Goal: Information Seeking & Learning: Learn about a topic

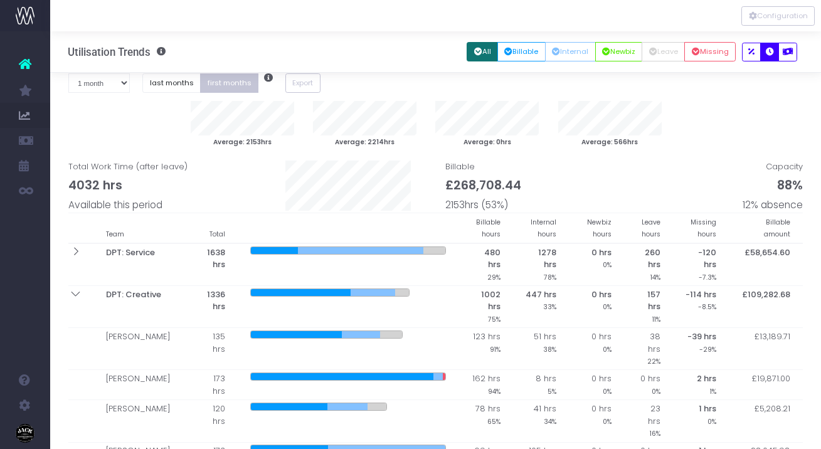
select select "one"
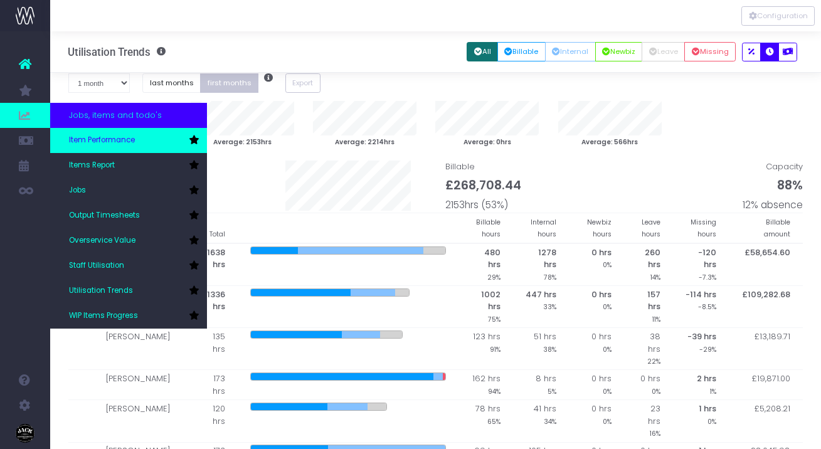
scroll to position [138, 0]
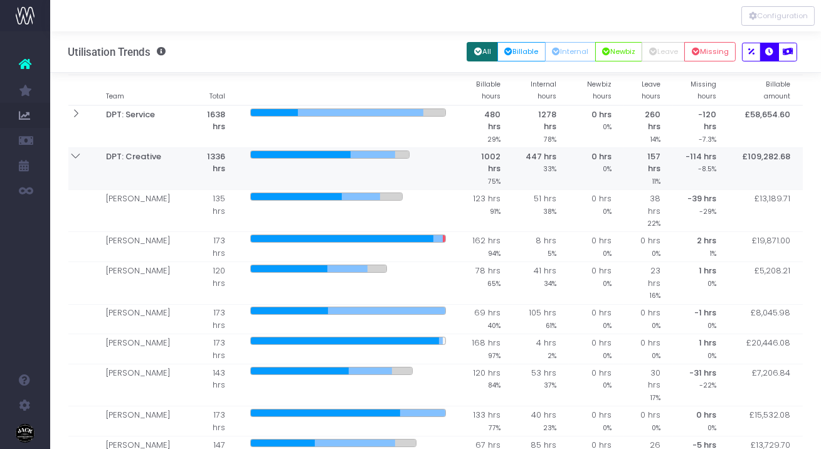
click at [77, 156] on icon at bounding box center [75, 156] width 11 height 11
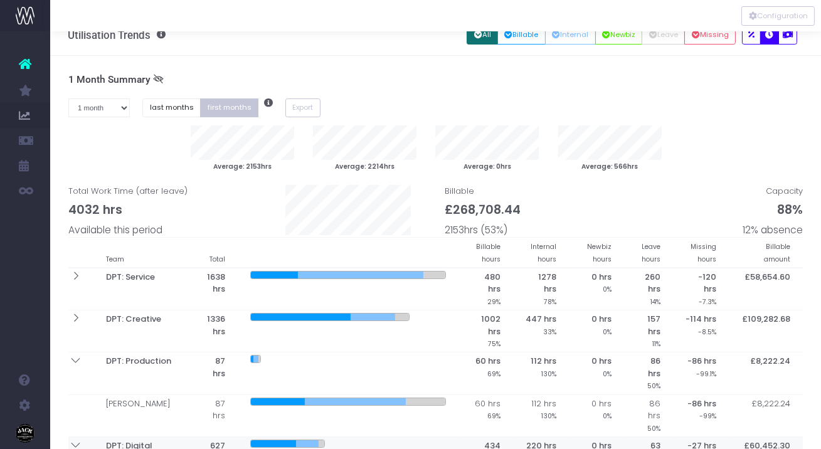
scroll to position [0, 0]
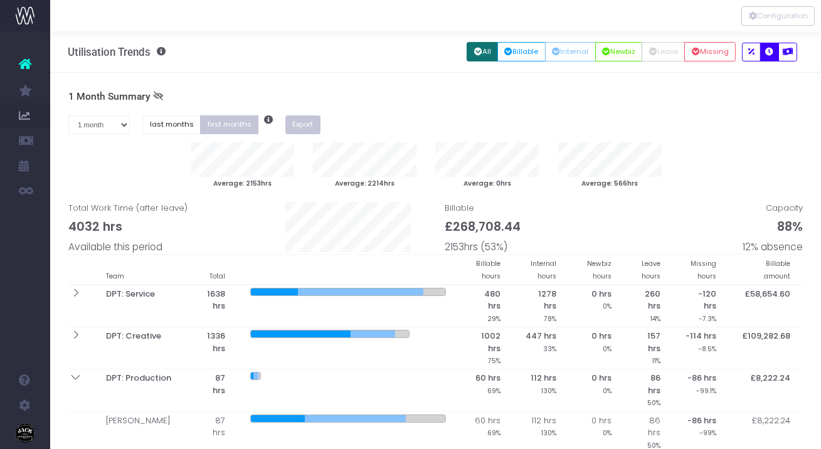
click at [302, 122] on button "Export" at bounding box center [302, 124] width 35 height 19
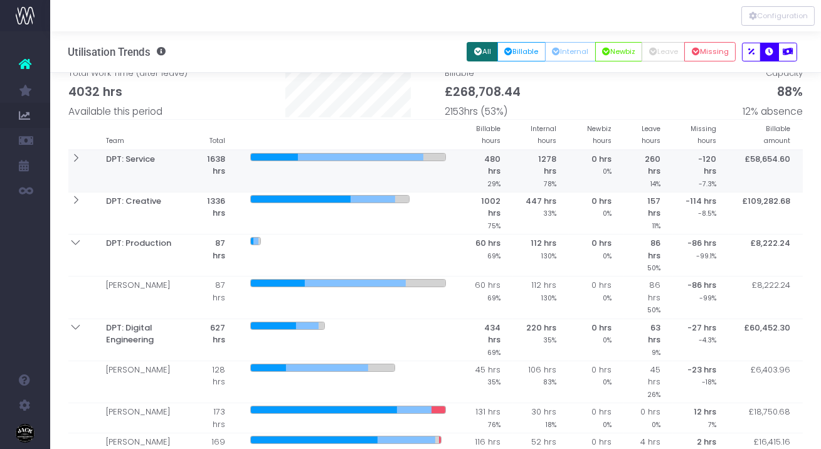
scroll to position [101, 0]
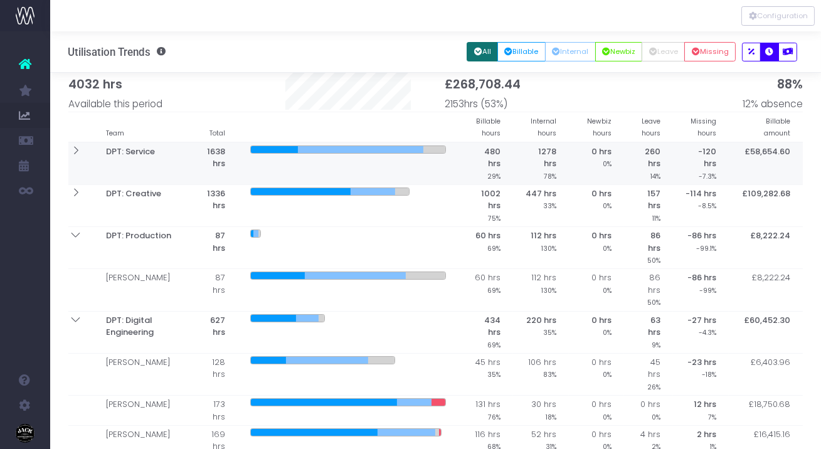
click at [71, 152] on icon at bounding box center [75, 151] width 11 height 11
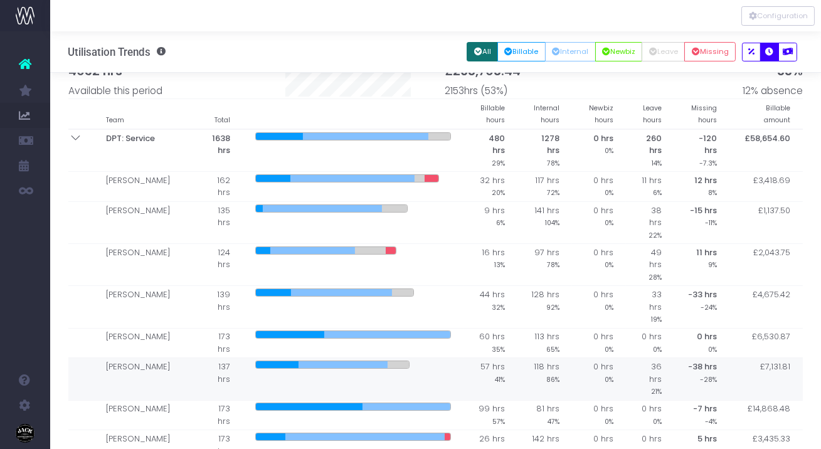
scroll to position [109, 0]
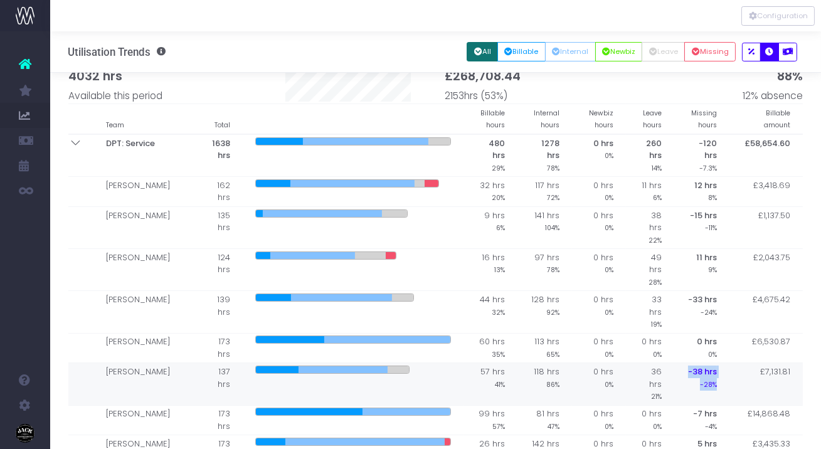
drag, startPoint x: 684, startPoint y: 335, endPoint x: 715, endPoint y: 348, distance: 34.0
click at [715, 363] on th "-38 hrs -28%" at bounding box center [701, 384] width 55 height 42
click at [514, 55] on button "Billable" at bounding box center [521, 51] width 48 height 19
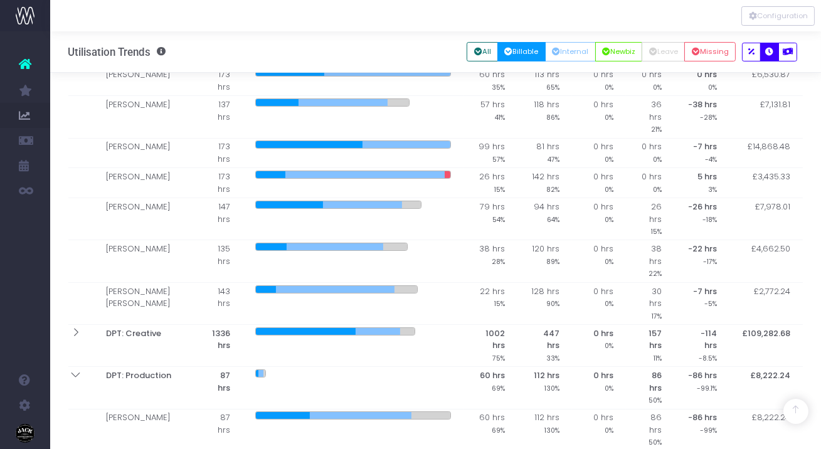
scroll to position [386, 0]
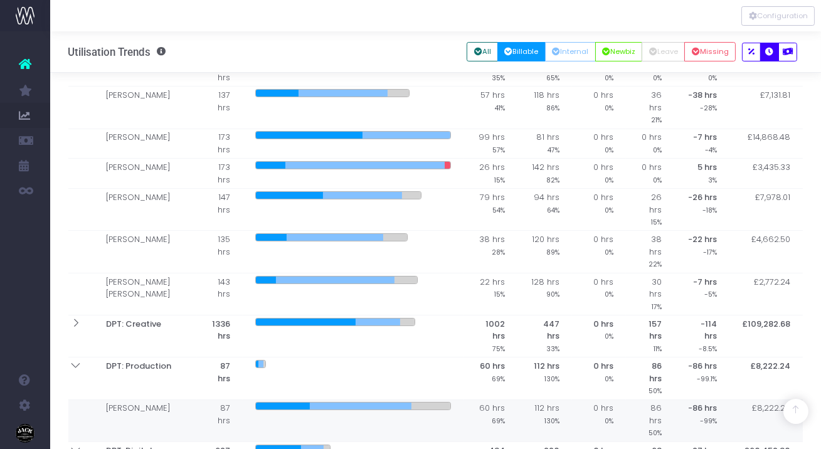
click at [701, 402] on span "-86 hrs" at bounding box center [702, 408] width 29 height 13
click at [704, 53] on button "Missing" at bounding box center [709, 51] width 51 height 19
click at [695, 52] on icon "button" at bounding box center [696, 52] width 8 height 0
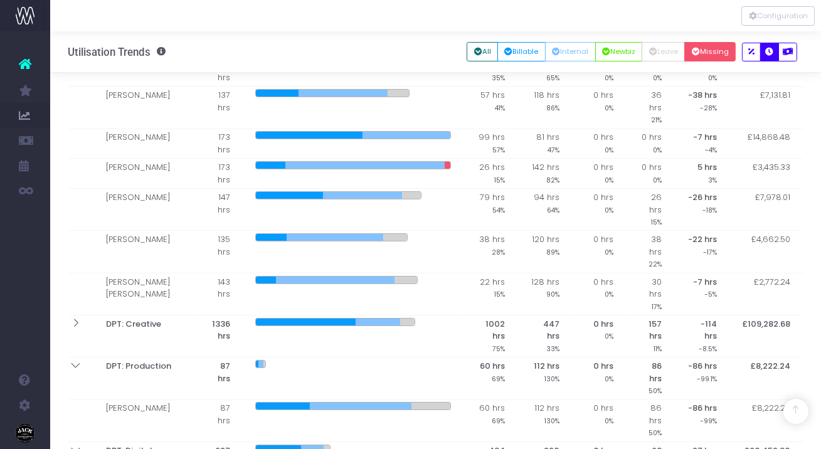
click at [695, 52] on icon "button" at bounding box center [696, 52] width 8 height 0
click at [748, 52] on icon "button" at bounding box center [751, 52] width 6 height 0
click at [779, 50] on button "button" at bounding box center [787, 52] width 19 height 19
click at [775, 51] on button "button" at bounding box center [769, 52] width 19 height 19
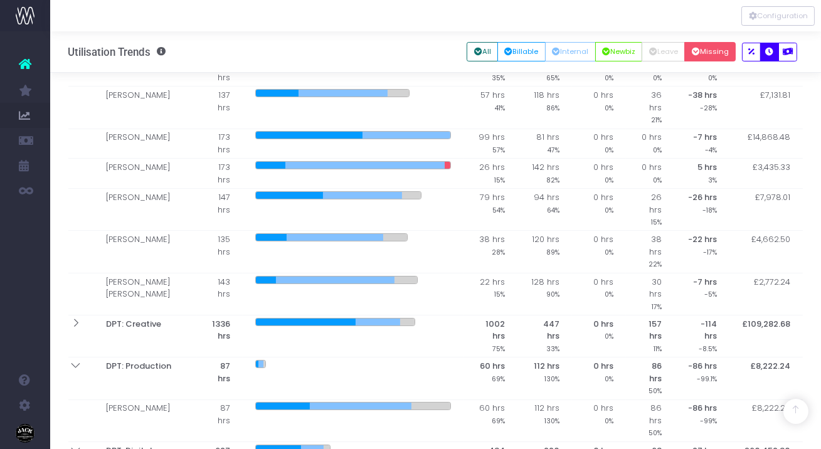
click at [783, 52] on icon "button" at bounding box center [788, 52] width 10 height 0
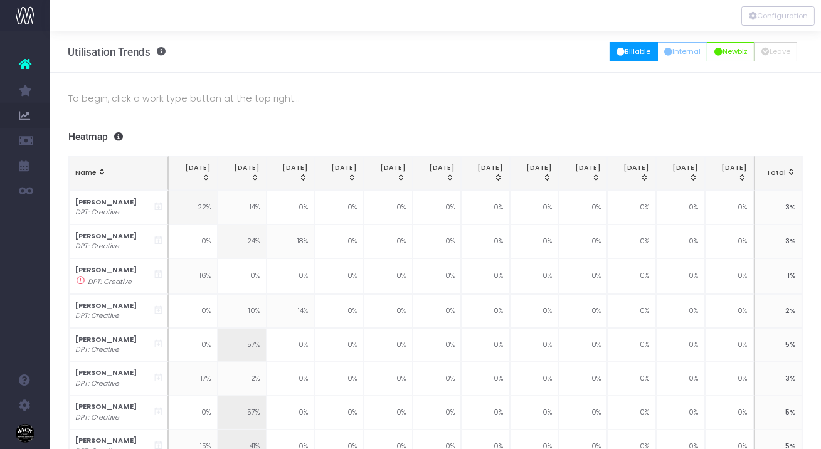
click at [645, 52] on button "Billable" at bounding box center [634, 51] width 48 height 19
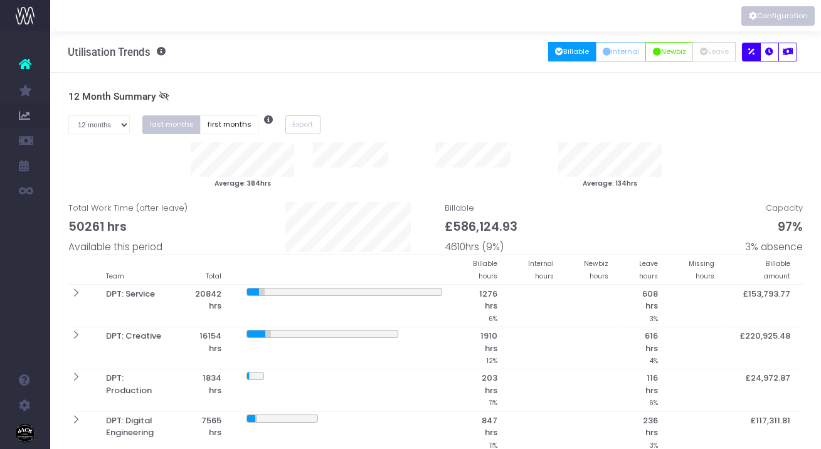
click at [783, 21] on button "Configuration" at bounding box center [777, 15] width 73 height 19
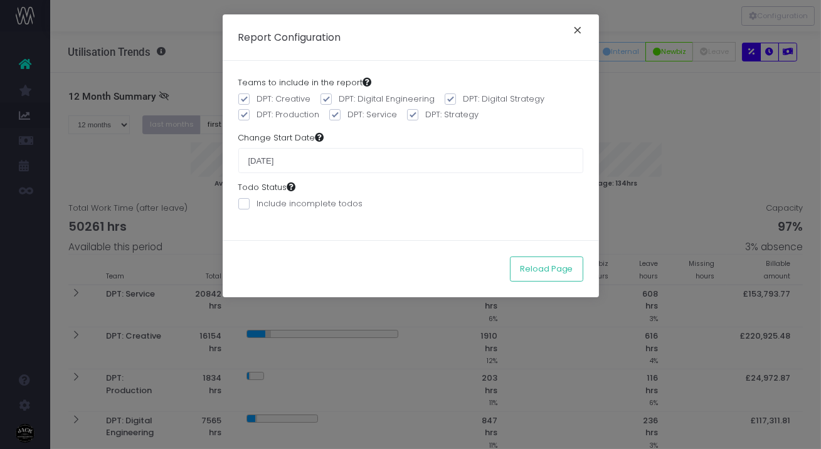
click at [578, 38] on button "×" at bounding box center [578, 32] width 26 height 20
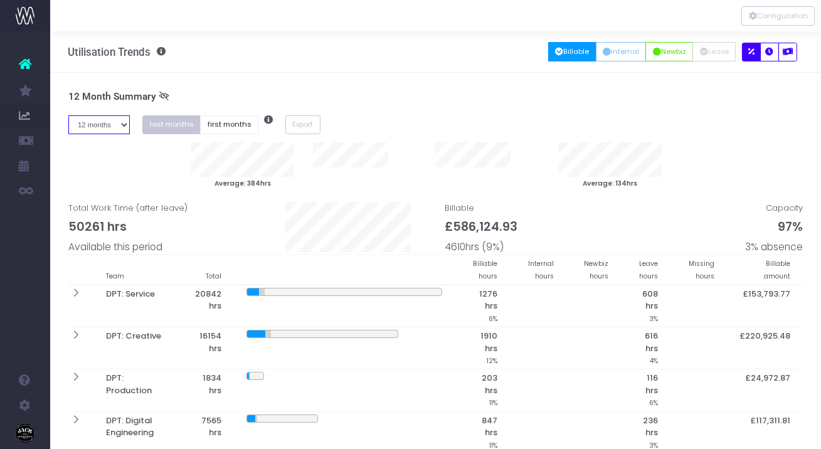
click at [109, 127] on select "1 month 2 months 3 months 4 months 5 months 6 months 7 months 8 months 9 months…" at bounding box center [99, 124] width 62 height 19
select select "one"
click at [68, 115] on select "1 month 2 months 3 months 4 months 5 months 6 months 7 months 8 months 9 months…" at bounding box center [99, 124] width 62 height 19
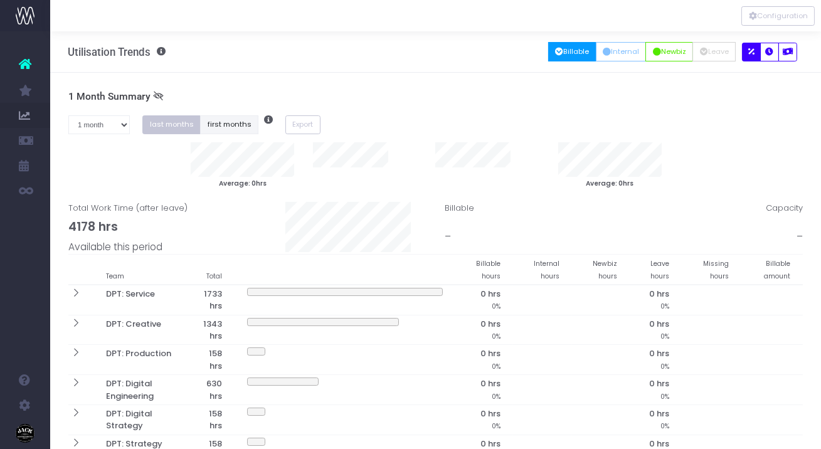
click at [233, 124] on button "first months" at bounding box center [229, 124] width 58 height 19
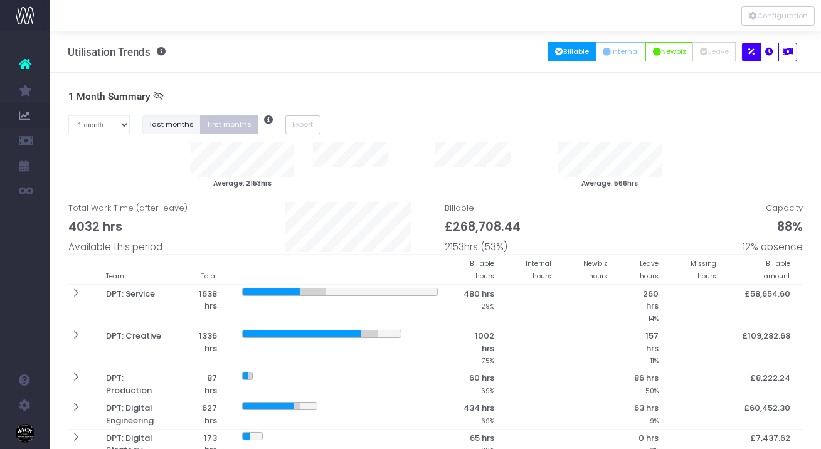
click at [179, 131] on button "last months" at bounding box center [171, 124] width 58 height 19
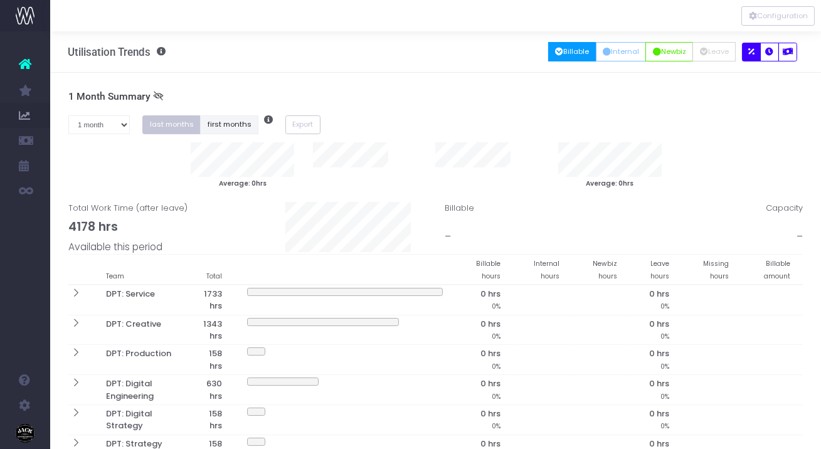
click at [226, 125] on button "first months" at bounding box center [229, 124] width 58 height 19
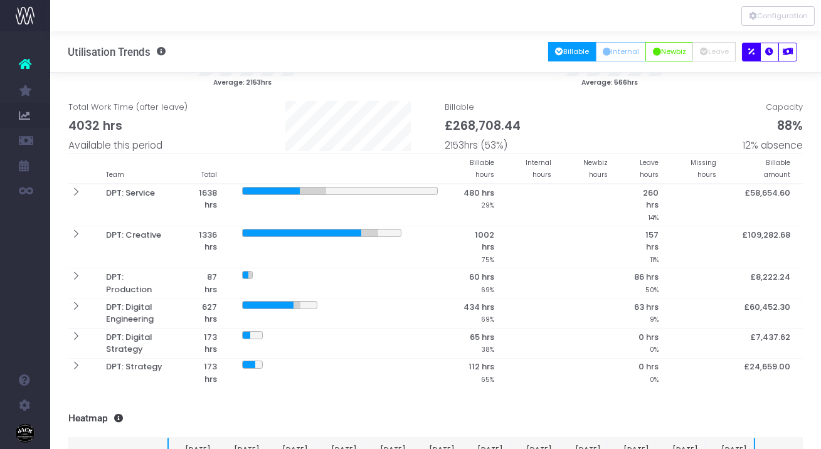
scroll to position [70, 0]
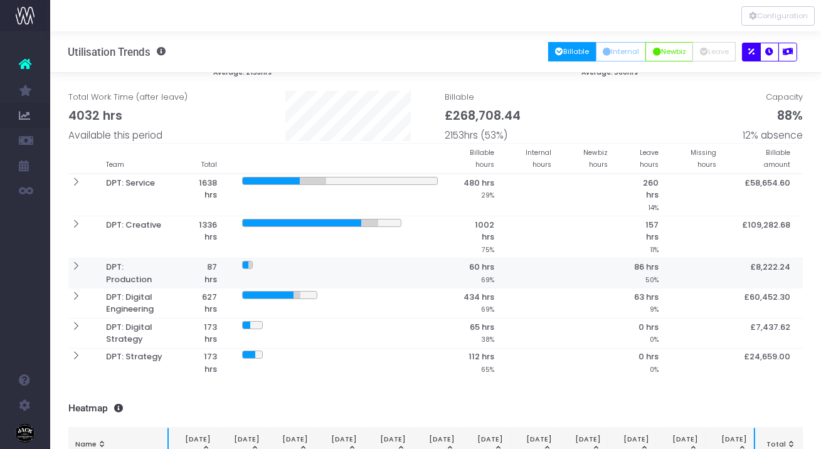
click at [84, 263] on th at bounding box center [80, 273] width 25 height 30
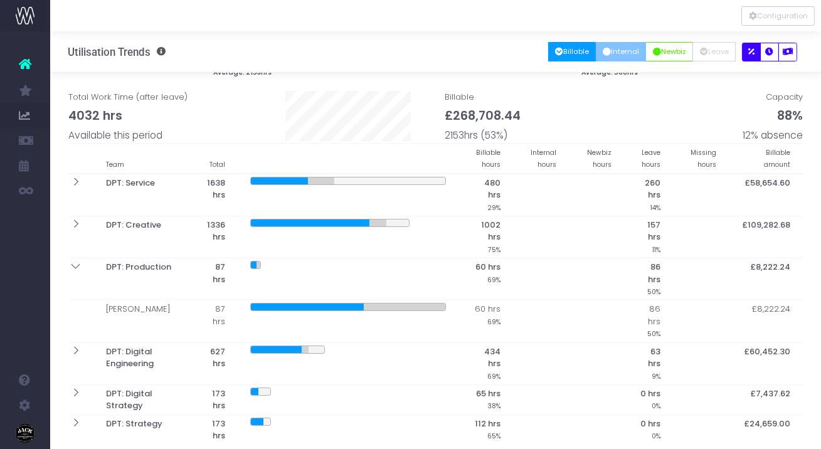
click at [612, 58] on button "Internal" at bounding box center [621, 51] width 51 height 19
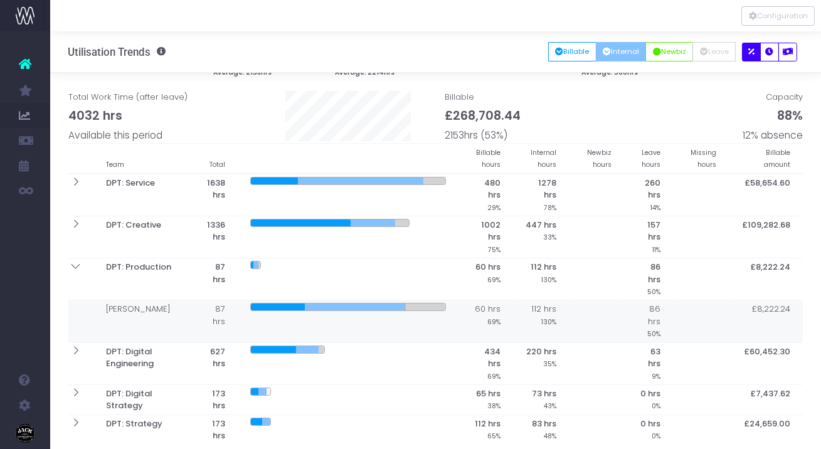
click at [494, 316] on small "69%" at bounding box center [493, 321] width 13 height 11
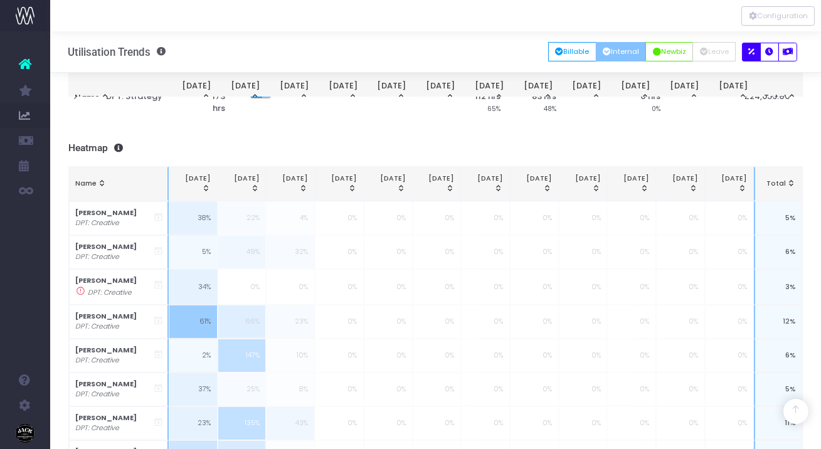
scroll to position [0, 0]
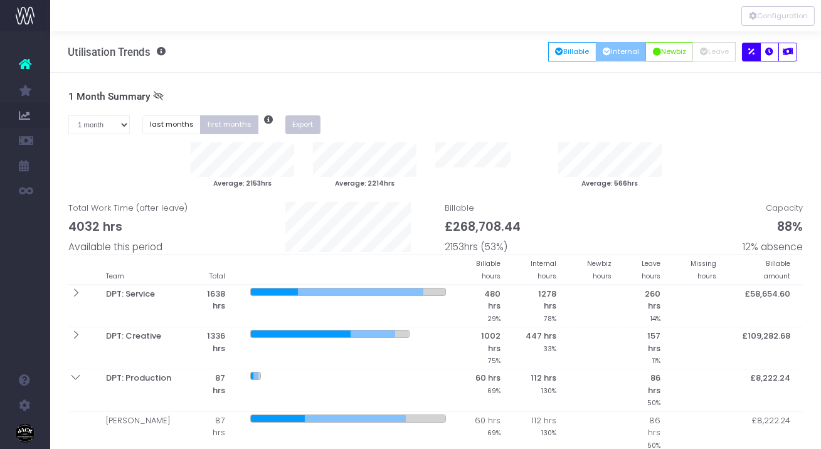
click at [310, 119] on button "Export" at bounding box center [302, 124] width 35 height 19
click at [793, 17] on button "Configuration" at bounding box center [777, 15] width 73 height 19
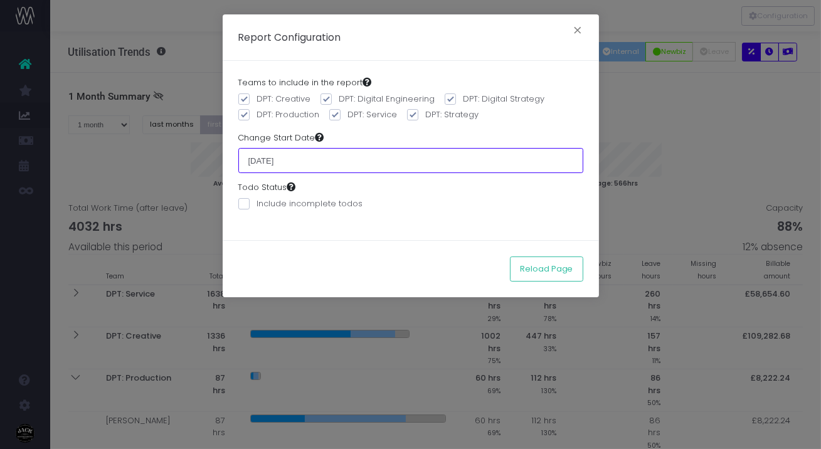
click at [279, 163] on input "01 July 2025" at bounding box center [410, 160] width 345 height 25
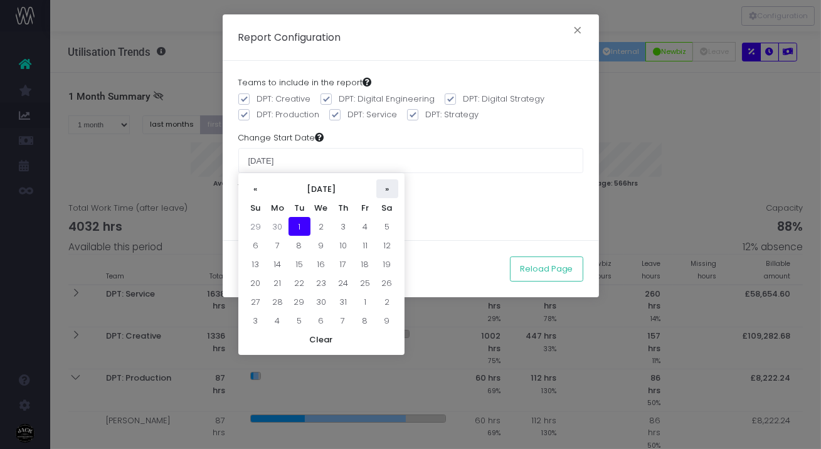
click at [386, 189] on th "»" at bounding box center [387, 188] width 22 height 19
click at [368, 228] on td "1" at bounding box center [365, 226] width 22 height 19
type input "01 August 2025"
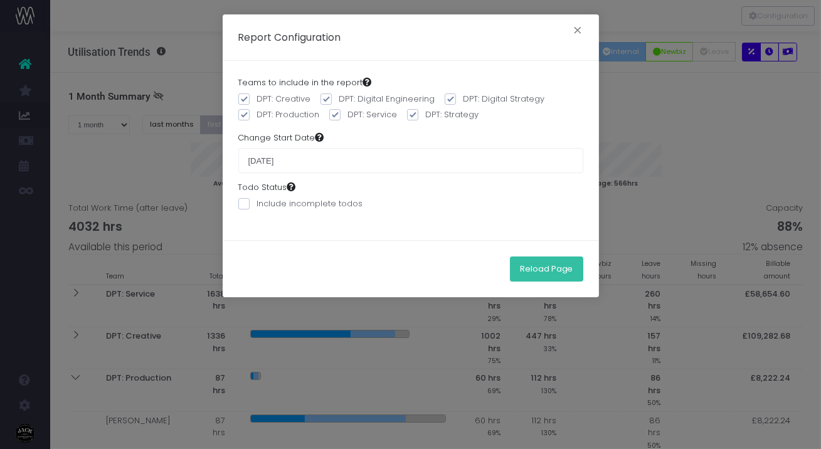
click at [545, 263] on button "Reload Page" at bounding box center [546, 269] width 73 height 25
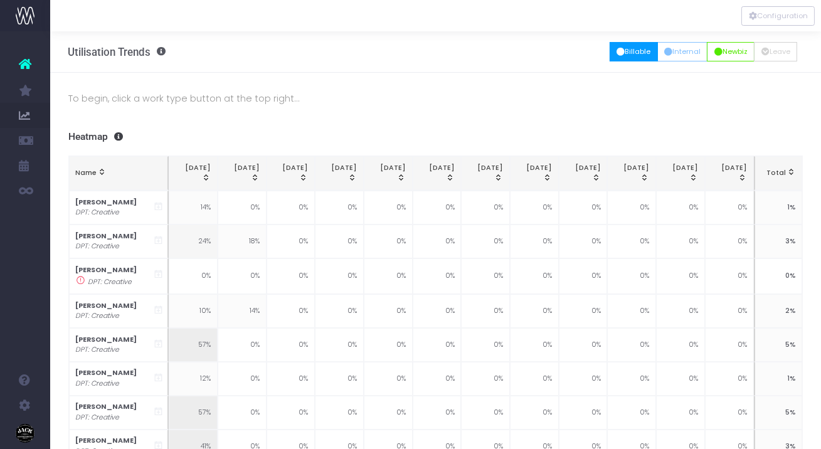
click at [628, 46] on button "Billable" at bounding box center [634, 51] width 48 height 19
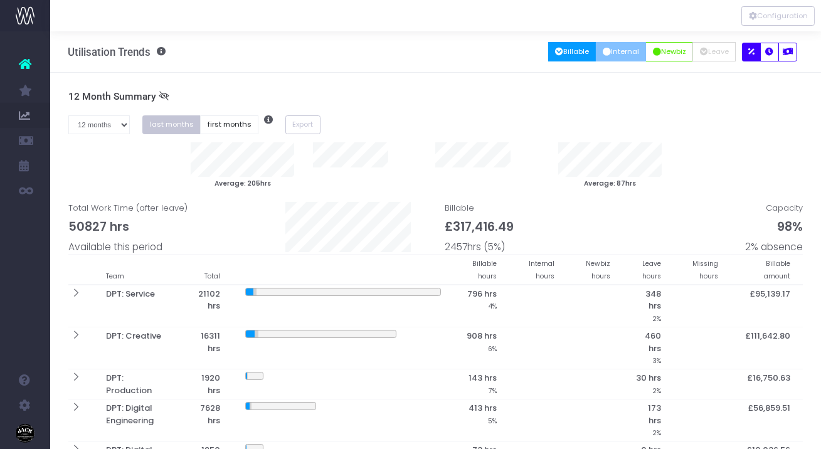
click at [618, 53] on button "Internal" at bounding box center [621, 51] width 51 height 19
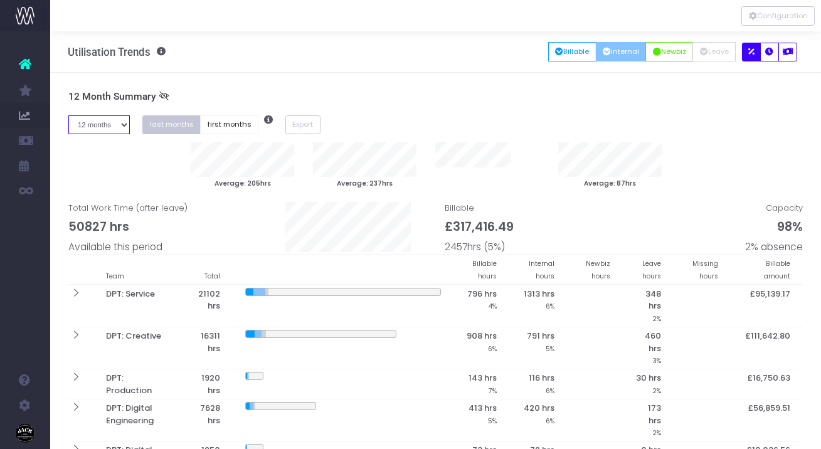
click at [102, 126] on select "1 month 2 months 3 months 4 months 5 months 6 months 7 months 8 months 9 months…" at bounding box center [99, 124] width 62 height 19
select select "one"
click at [68, 115] on select "1 month 2 months 3 months 4 months 5 months 6 months 7 months 8 months 9 months…" at bounding box center [99, 124] width 62 height 19
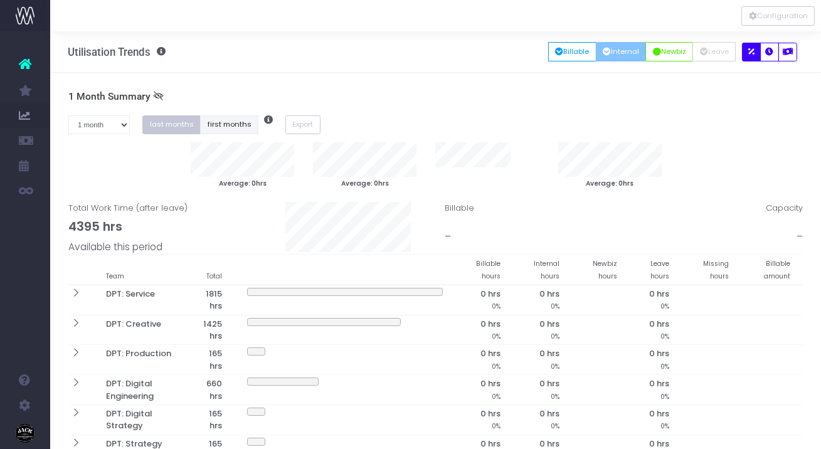
click at [220, 124] on button "first months" at bounding box center [229, 124] width 58 height 19
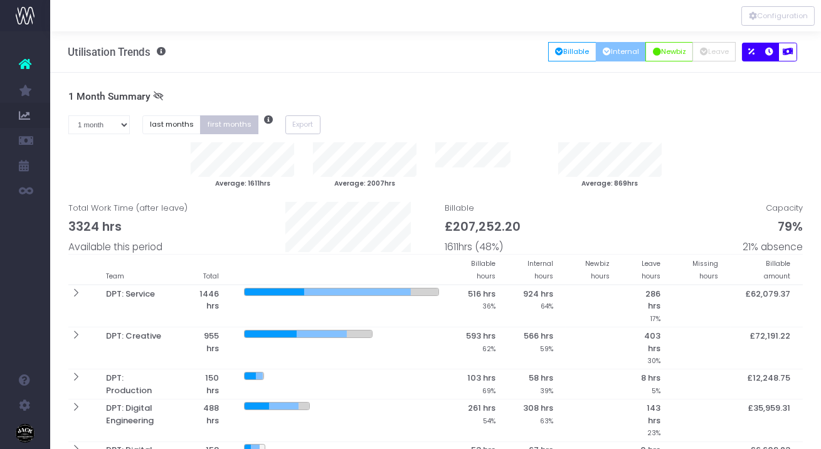
click at [770, 52] on icon "button" at bounding box center [770, 52] width 8 height 0
click at [754, 53] on button "button" at bounding box center [751, 52] width 19 height 19
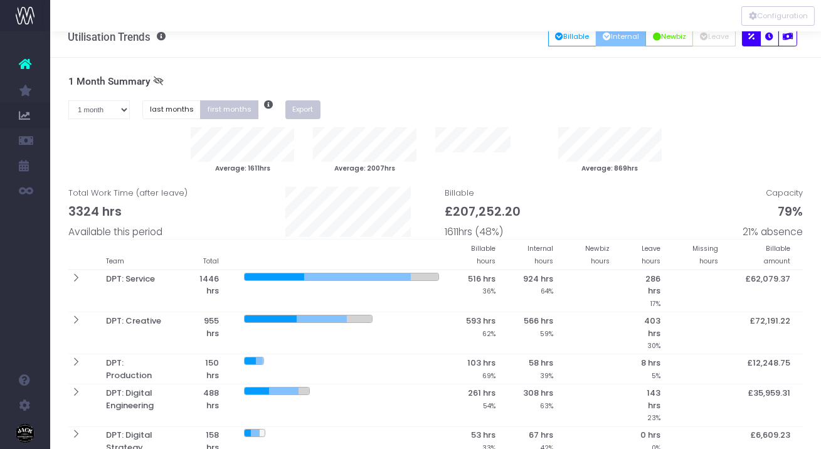
click at [302, 115] on button "Export" at bounding box center [302, 109] width 35 height 19
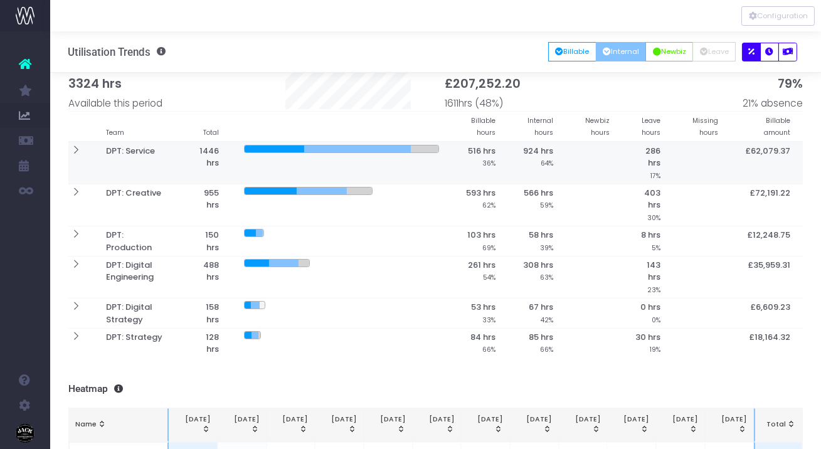
scroll to position [100, 0]
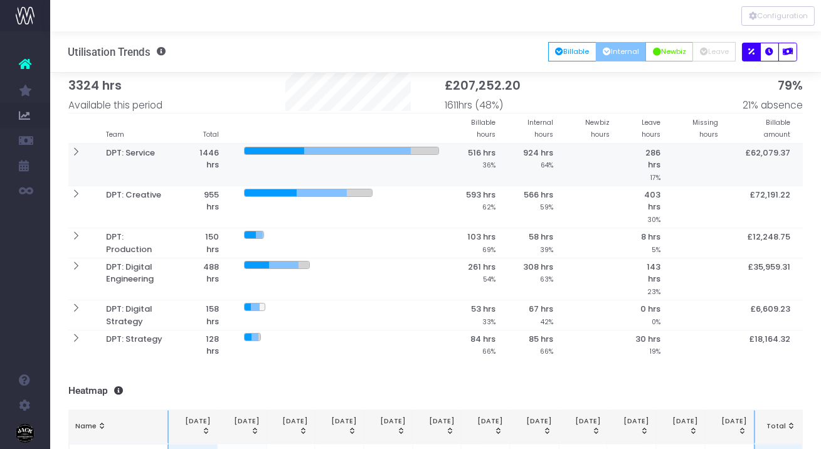
click at [81, 151] on th at bounding box center [80, 165] width 25 height 43
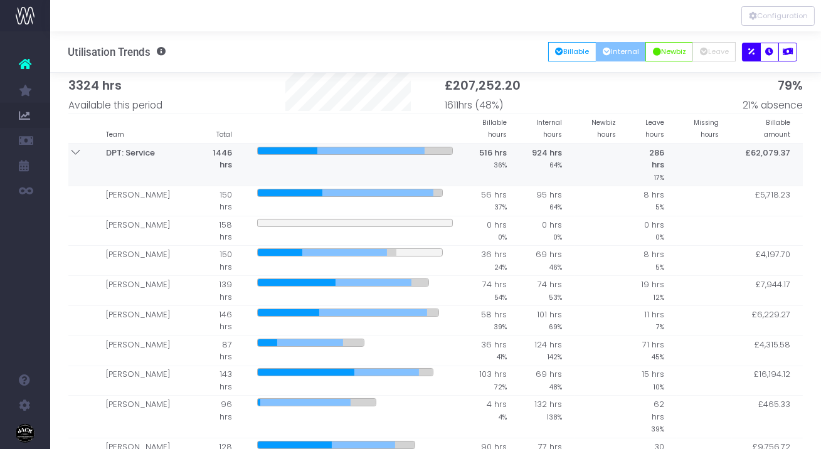
click at [81, 151] on th at bounding box center [80, 165] width 25 height 43
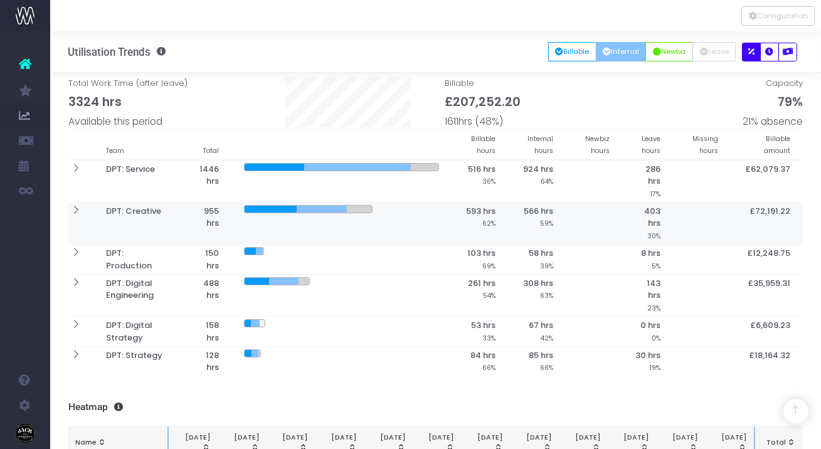
scroll to position [0, 0]
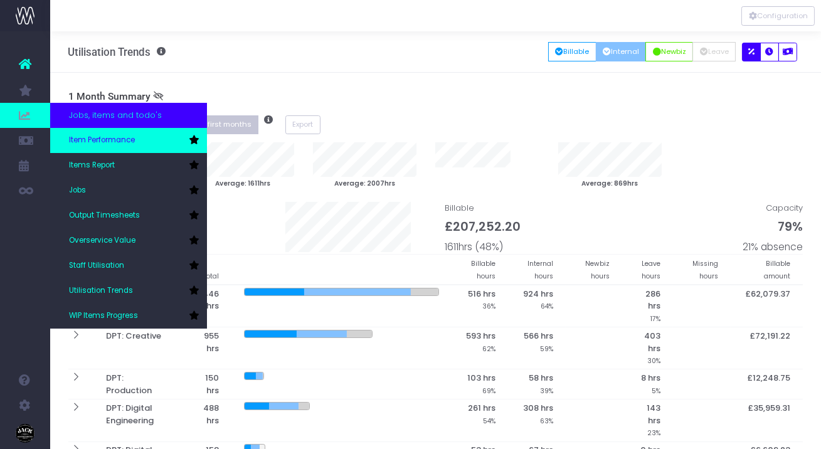
click at [129, 145] on span "Item Performance" at bounding box center [102, 140] width 66 height 11
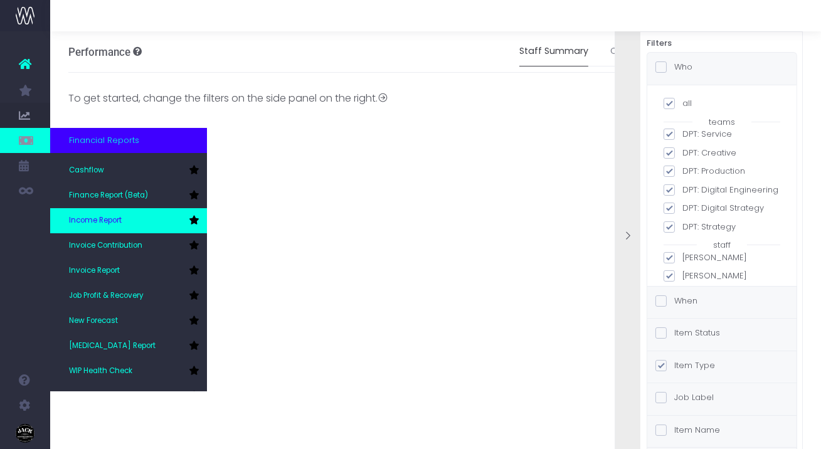
scroll to position [63, 0]
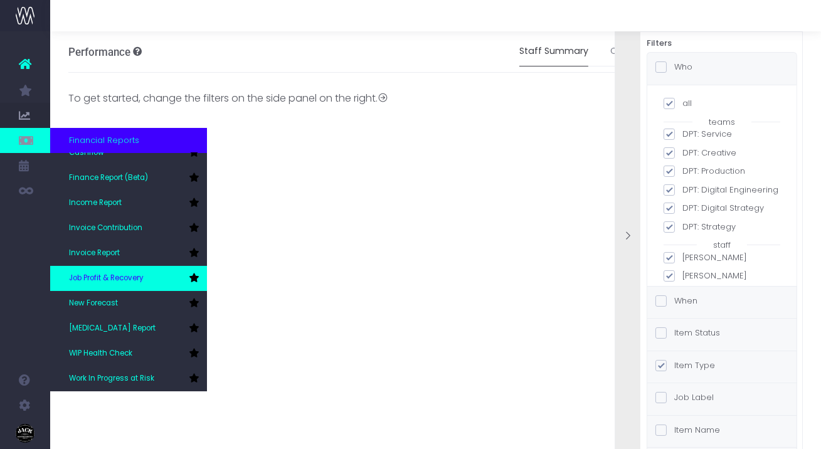
click at [125, 286] on link "Job Profit & Recovery" at bounding box center [128, 278] width 157 height 25
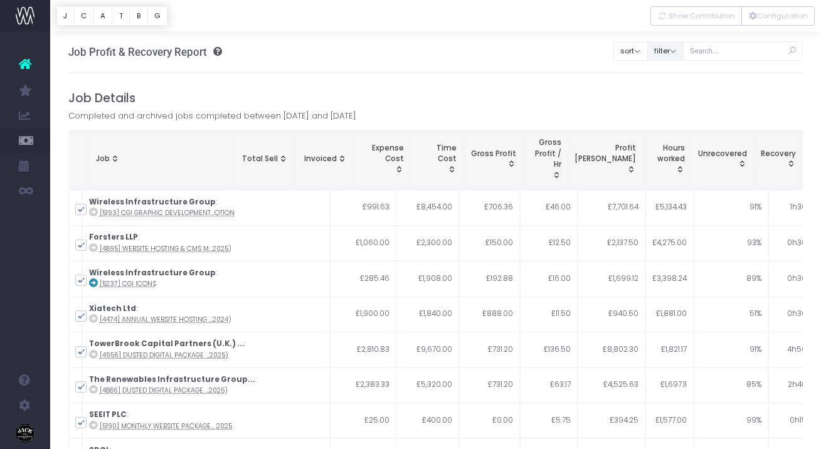
click at [682, 58] on button "filter" at bounding box center [665, 50] width 36 height 19
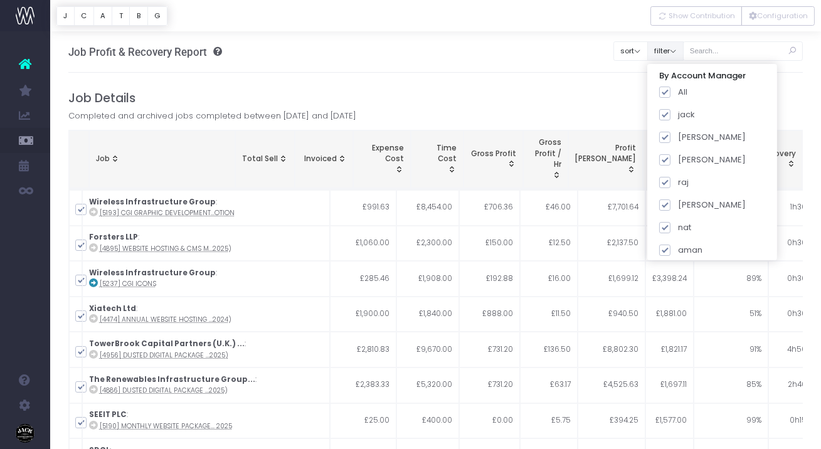
click at [684, 54] on button "filter" at bounding box center [665, 50] width 36 height 19
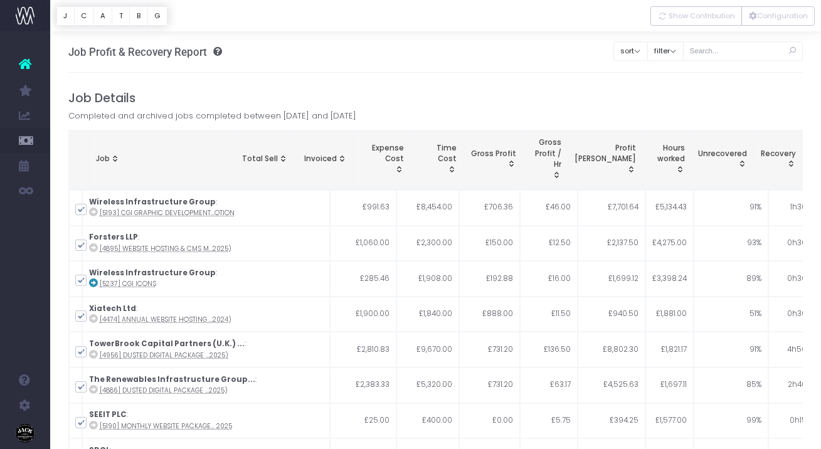
click at [516, 164] on span "Gross Profit: activate to sort column ascending" at bounding box center [511, 164] width 10 height 10
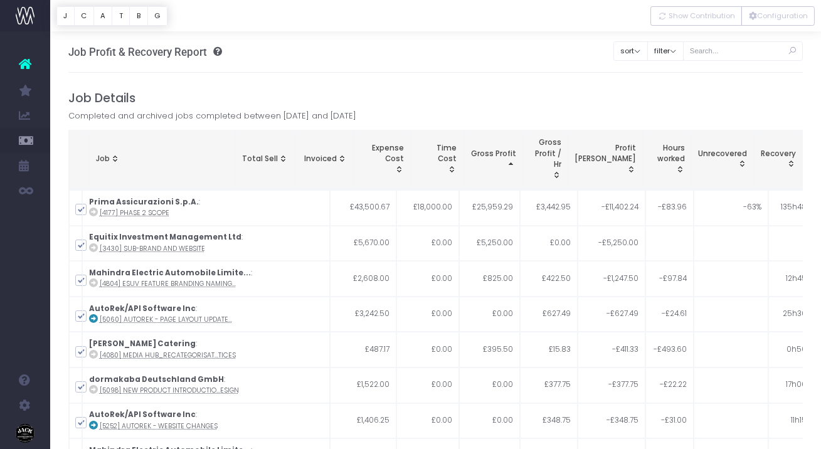
click at [516, 169] on div "Gross Profit" at bounding box center [493, 160] width 46 height 22
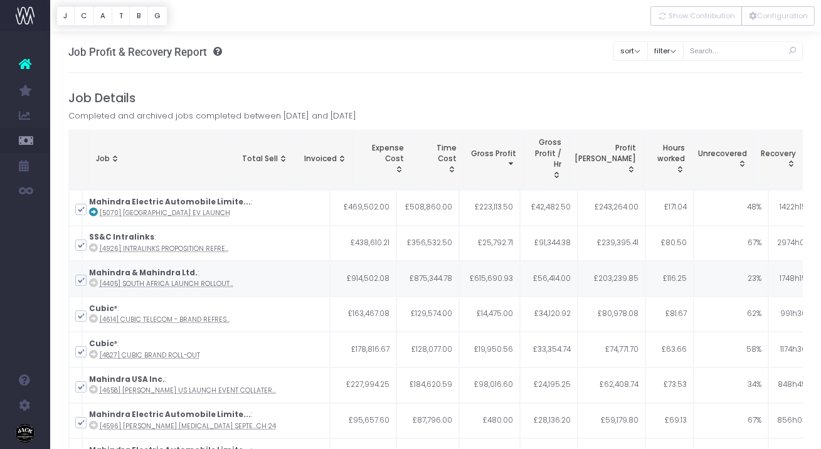
click at [203, 284] on abbr "[4405] South Africa Launch Rollout..." at bounding box center [167, 283] width 134 height 9
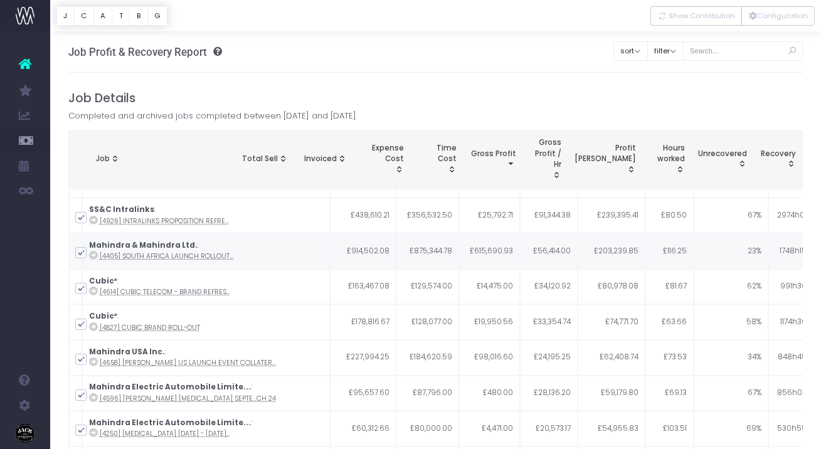
click at [82, 250] on td "Mahindra & Mahindra Ltd. : [4405] South Africa Launch Rollout..." at bounding box center [206, 251] width 248 height 36
click at [80, 253] on span at bounding box center [80, 252] width 11 height 11
click at [94, 253] on input "checkbox" at bounding box center [98, 251] width 8 height 8
checkbox input "false"
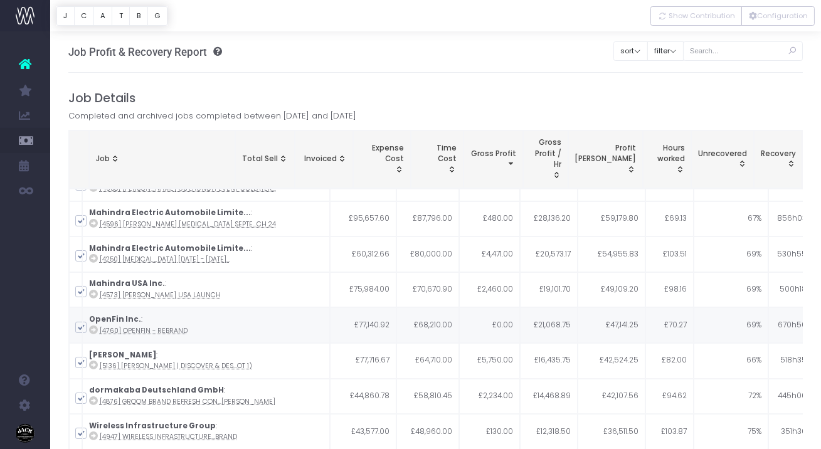
scroll to position [0, 0]
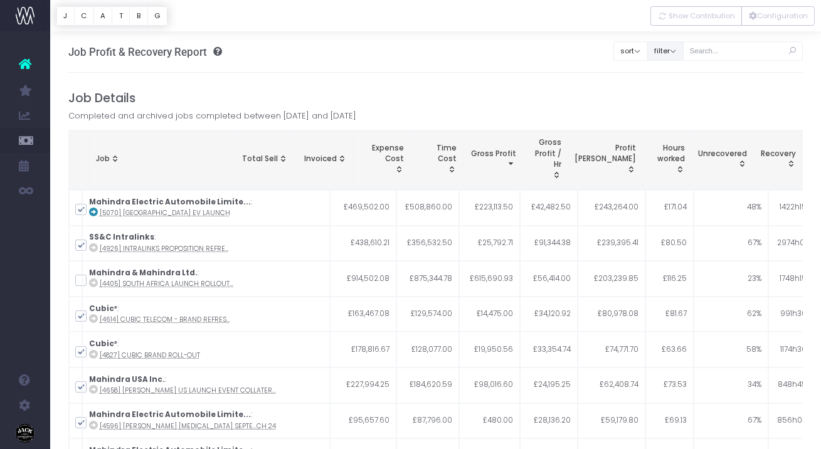
click at [664, 51] on button "filter" at bounding box center [665, 50] width 36 height 19
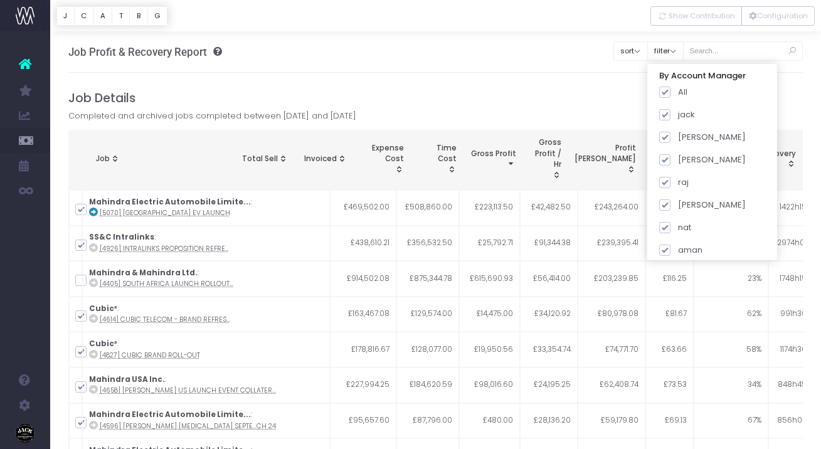
click at [613, 58] on div "Job Profit & Recovery Report Insights into under/over-servicing, profit and pro…" at bounding box center [435, 51] width 735 height 41
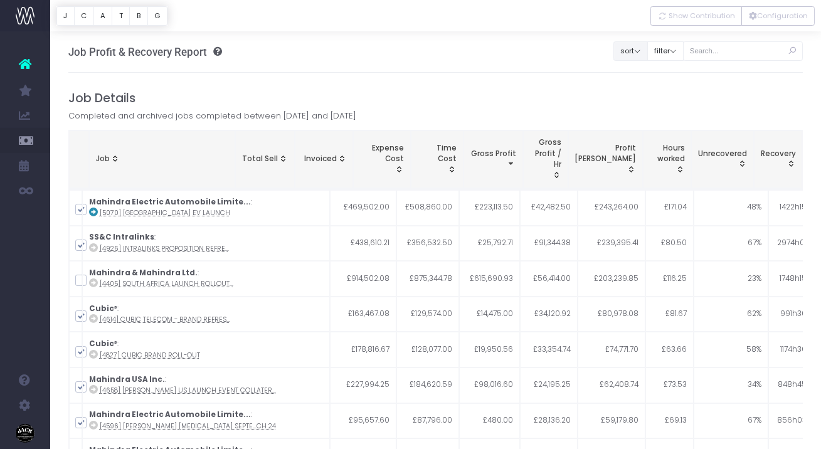
click at [639, 56] on button "sort" at bounding box center [630, 50] width 34 height 19
click at [594, 71] on div "Job Profit & Recovery Report Insights into under/over-servicing, profit and pro…" at bounding box center [435, 51] width 735 height 41
click at [779, 9] on button "Configuration" at bounding box center [777, 15] width 73 height 19
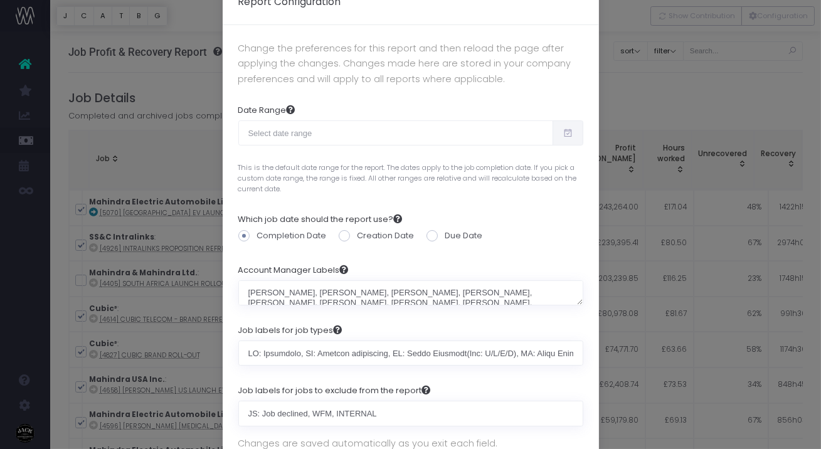
scroll to position [43, 0]
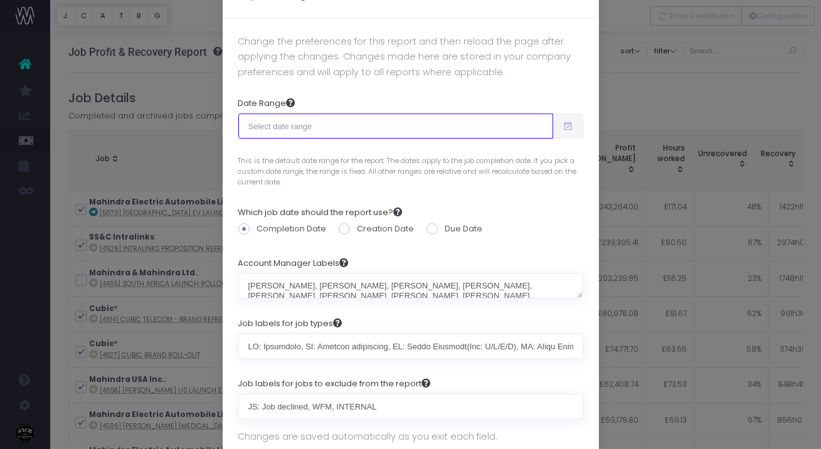
click at [324, 127] on input "text" at bounding box center [395, 126] width 315 height 25
type input "08-20-2025"
type input "09-18-2025"
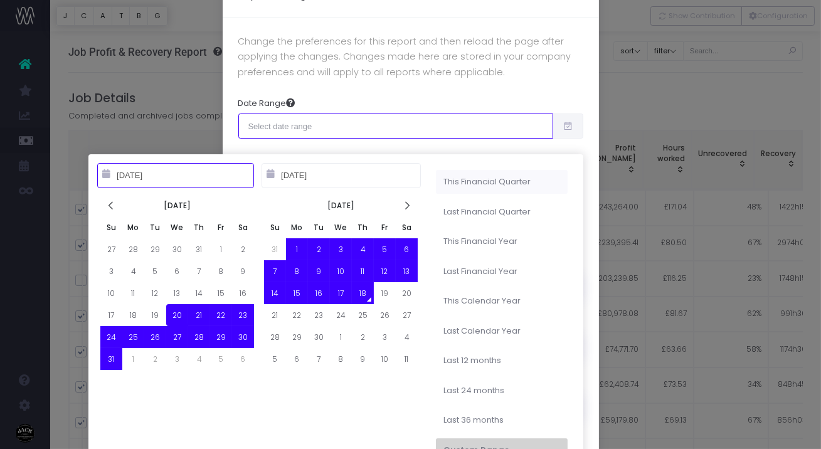
type input "09-01-2025"
type input "11-30-2025"
type input "08-20-2025"
type input "09-18-2025"
type input "06-01-2025"
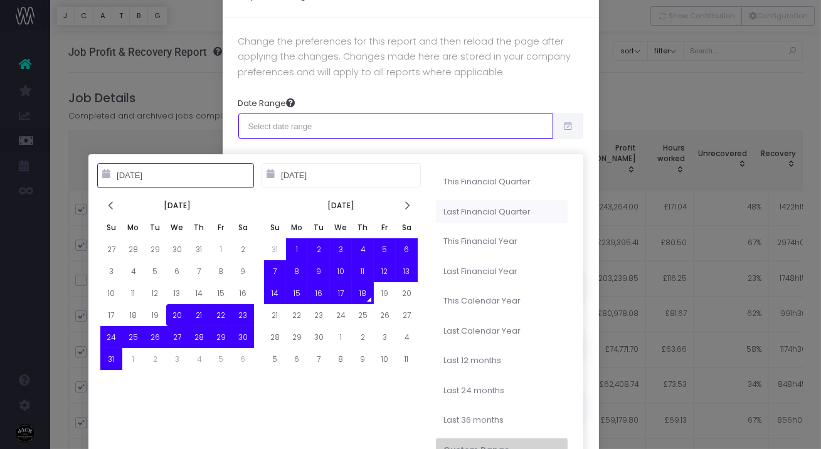
type input "08-31-2025"
type input "08-20-2025"
type input "09-18-2025"
type input "09-01-2025"
type input "11-30-2025"
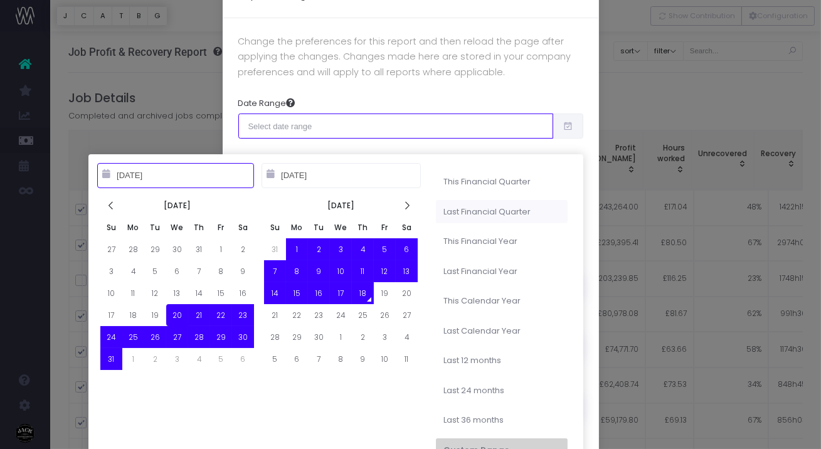
type input "08-20-2025"
type input "09-18-2025"
type input "06-01-2025"
type input "08-31-2025"
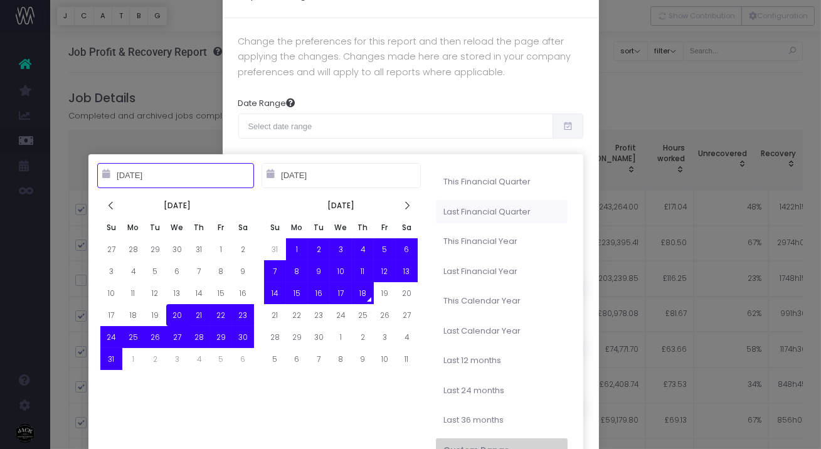
click at [521, 205] on li "Last Financial Quarter" at bounding box center [502, 212] width 132 height 24
type input "Jun 1st 2025 – Aug 31st 2025"
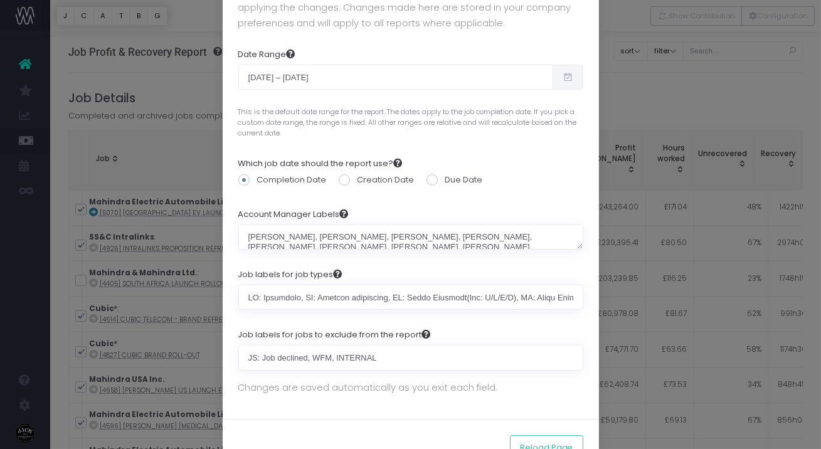
scroll to position [132, 0]
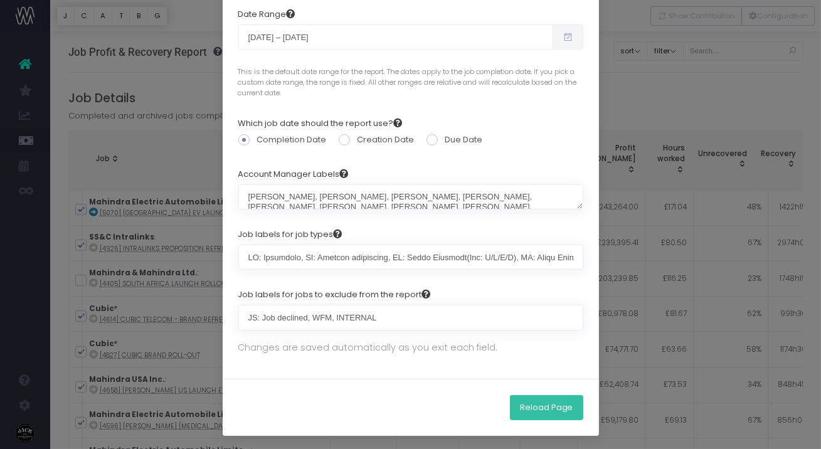
click at [558, 406] on button "Reload Page" at bounding box center [546, 407] width 73 height 25
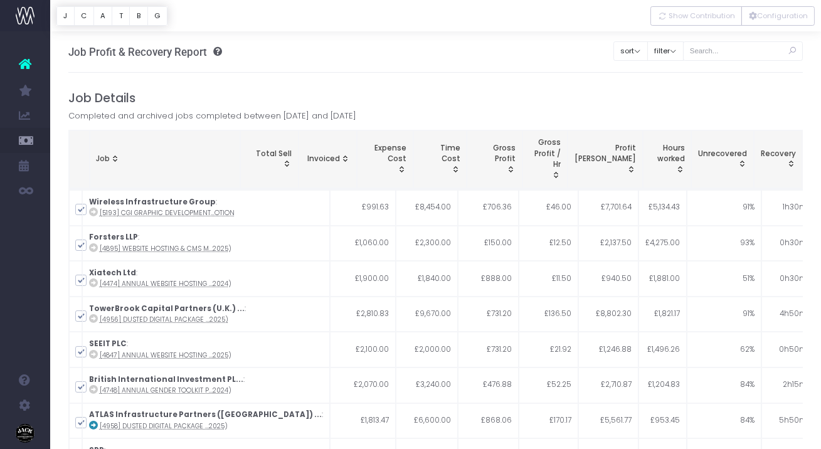
click at [632, 174] on span "Profit Margin: activate to sort column ascending" at bounding box center [631, 169] width 10 height 10
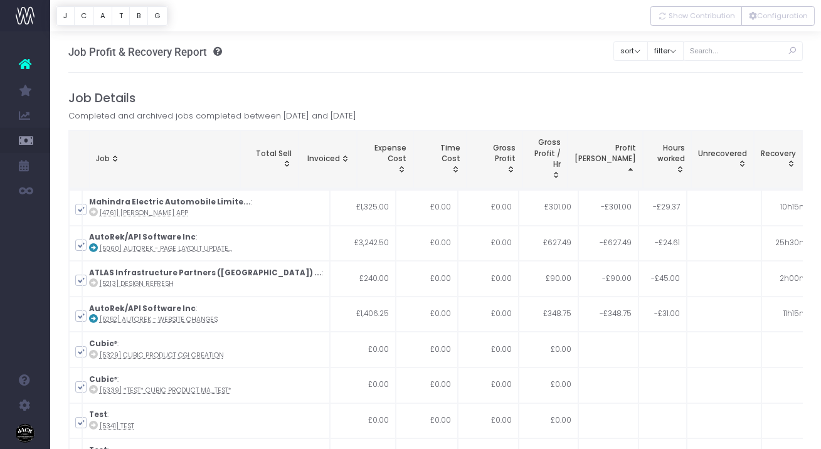
click at [632, 171] on span "Profit Margin: activate to sort column descending" at bounding box center [631, 169] width 10 height 10
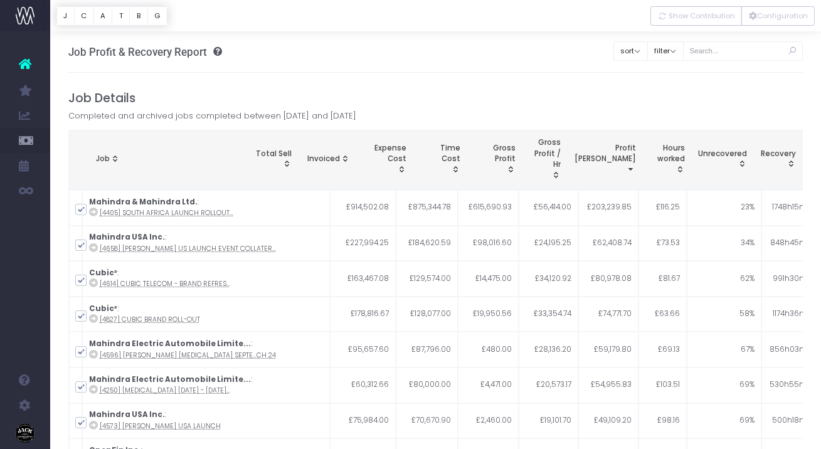
click at [630, 169] on span "Profit Margin: activate to sort column ascending" at bounding box center [631, 169] width 10 height 10
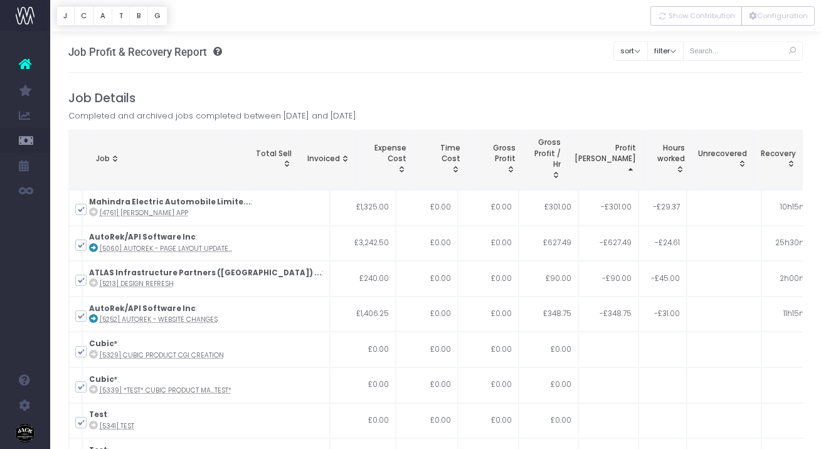
click at [630, 169] on span "Profit Margin: activate to sort column descending" at bounding box center [631, 169] width 10 height 10
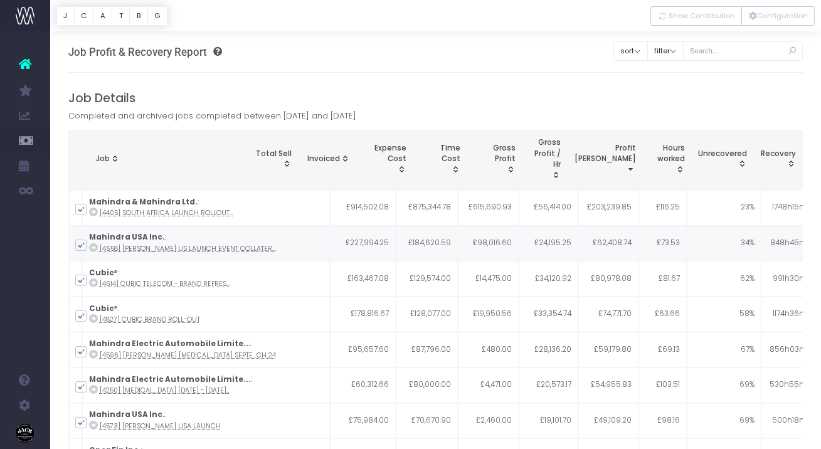
click at [82, 247] on span at bounding box center [80, 245] width 11 height 11
click at [94, 247] on input "checkbox" at bounding box center [98, 243] width 8 height 8
checkbox input "false"
click at [83, 208] on span at bounding box center [80, 209] width 11 height 11
click at [94, 208] on input "checkbox" at bounding box center [98, 207] width 8 height 8
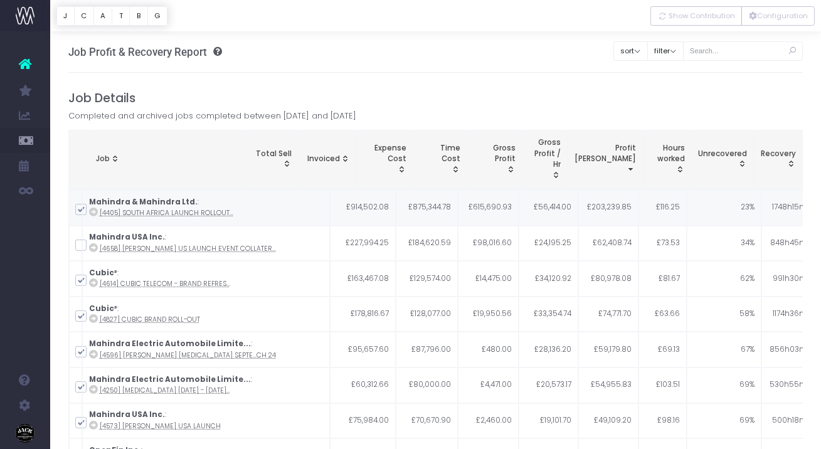
checkbox input "false"
click at [83, 280] on span at bounding box center [80, 280] width 11 height 11
click at [94, 280] on input "checkbox" at bounding box center [98, 278] width 8 height 8
checkbox input "false"
click at [80, 313] on span at bounding box center [80, 315] width 11 height 11
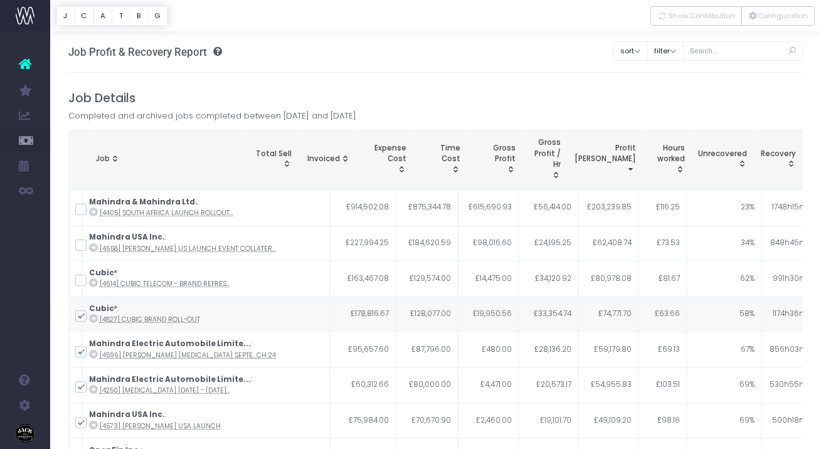
click at [94, 313] on input "checkbox" at bounding box center [98, 314] width 8 height 8
checkbox input "false"
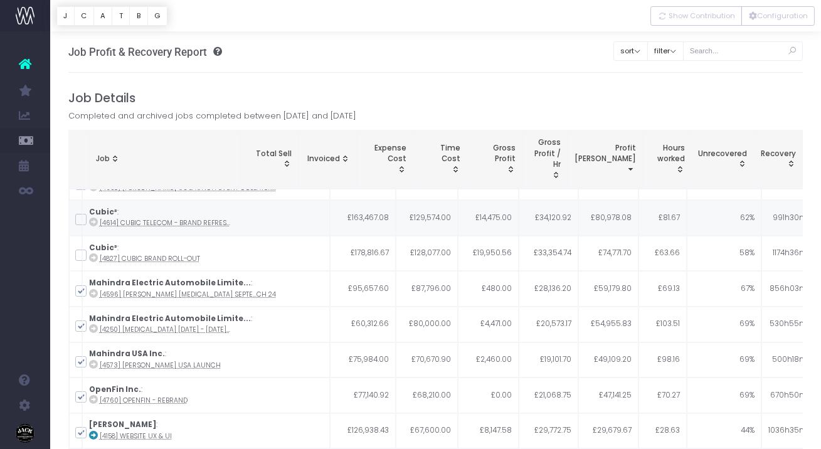
scroll to position [61, 0]
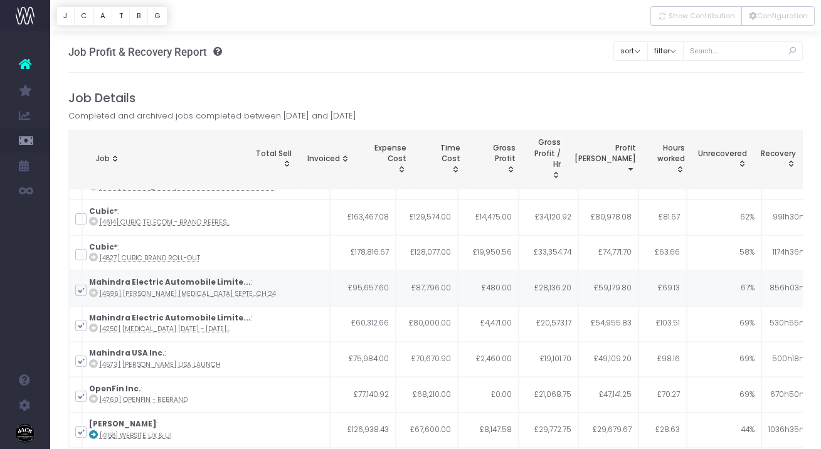
click at [78, 289] on span at bounding box center [80, 290] width 11 height 11
click at [94, 289] on input "checkbox" at bounding box center [98, 288] width 8 height 8
checkbox input "false"
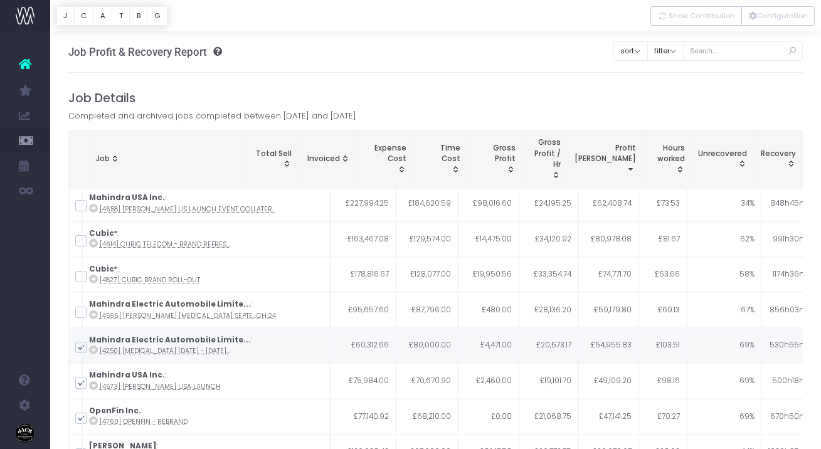
scroll to position [0, 0]
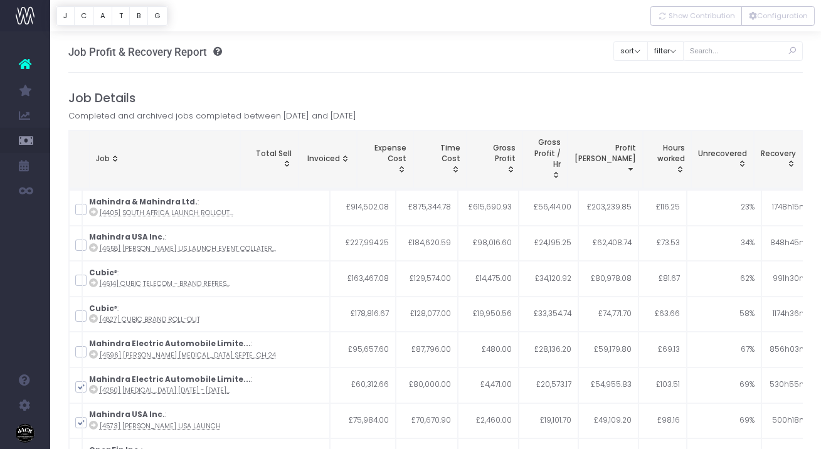
click at [299, 115] on span "Completed and archived jobs completed between [DATE] and [DATE]" at bounding box center [212, 116] width 288 height 13
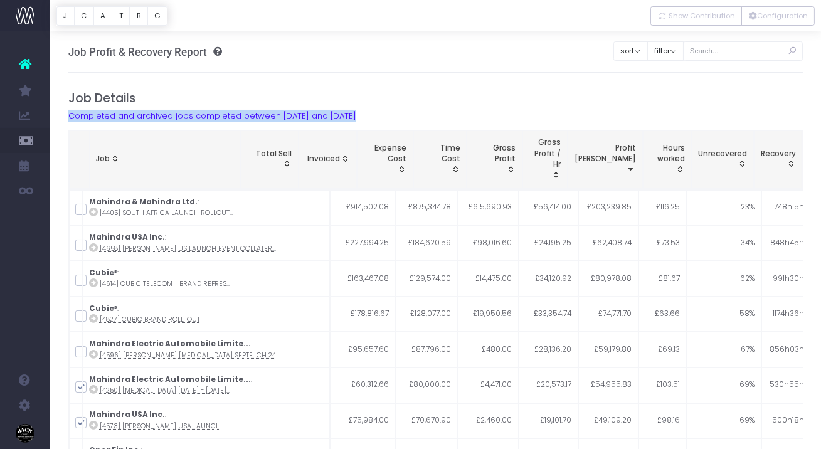
click at [299, 115] on span "Completed and archived jobs completed between [DATE] and [DATE]" at bounding box center [212, 116] width 288 height 13
click at [680, 56] on button "filter" at bounding box center [665, 50] width 36 height 19
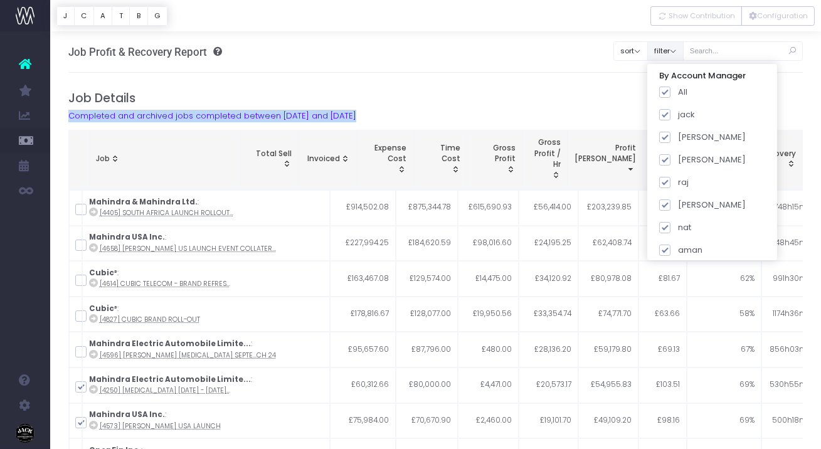
click at [680, 56] on button "filter" at bounding box center [665, 50] width 36 height 19
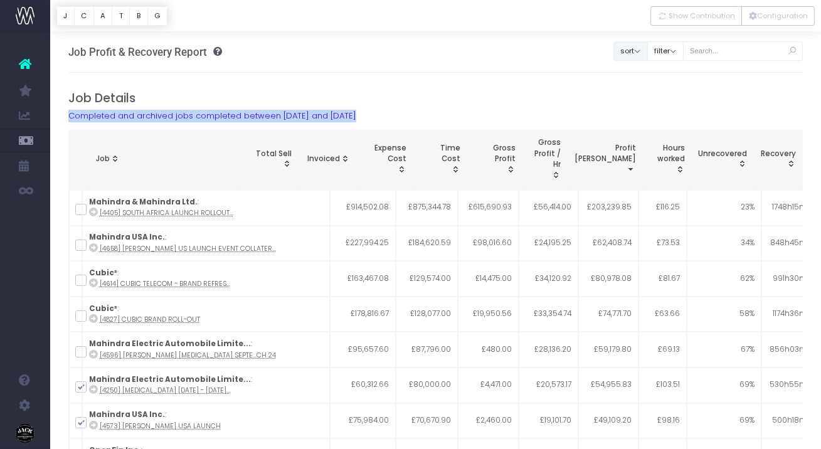
click at [642, 51] on button "sort" at bounding box center [630, 50] width 34 height 19
click at [782, 18] on button "Configuration" at bounding box center [777, 15] width 73 height 19
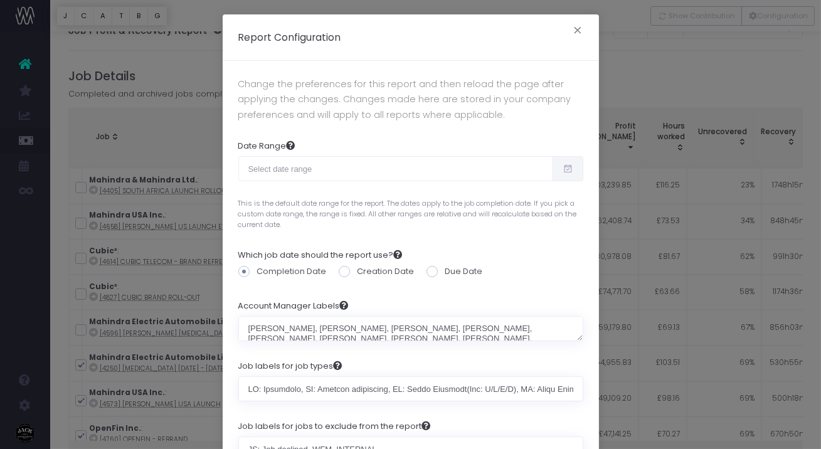
click at [345, 273] on span at bounding box center [344, 271] width 11 height 11
click at [358, 273] on input "Creation Date" at bounding box center [362, 269] width 8 height 8
radio input "true"
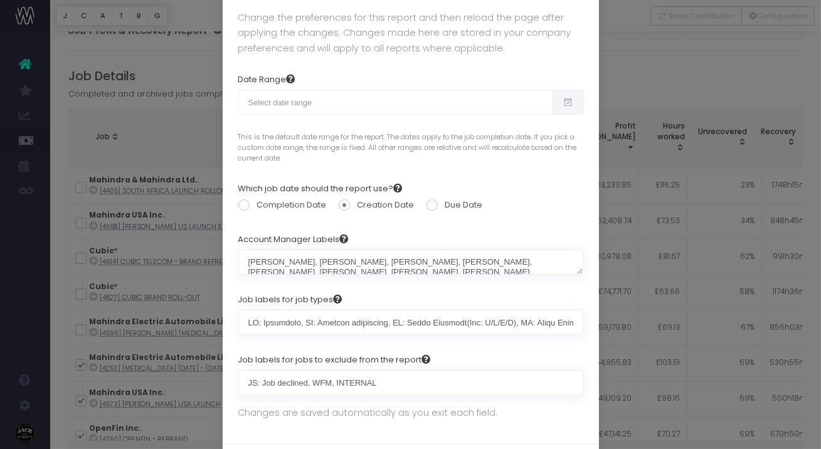
scroll to position [132, 0]
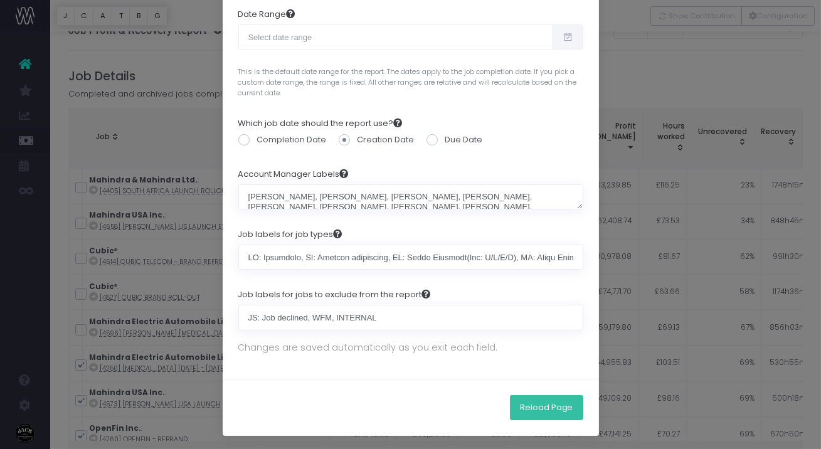
click at [544, 406] on button "Reload Page" at bounding box center [546, 407] width 73 height 25
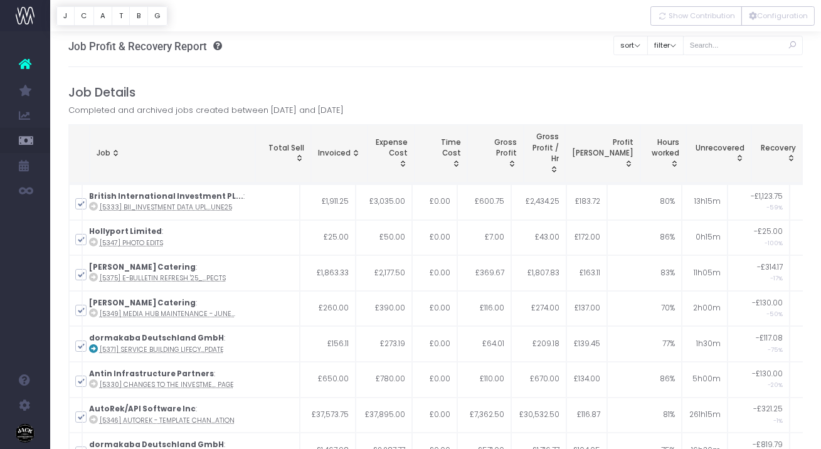
click at [627, 167] on span "Profit Margin: activate to sort column ascending" at bounding box center [628, 164] width 10 height 10
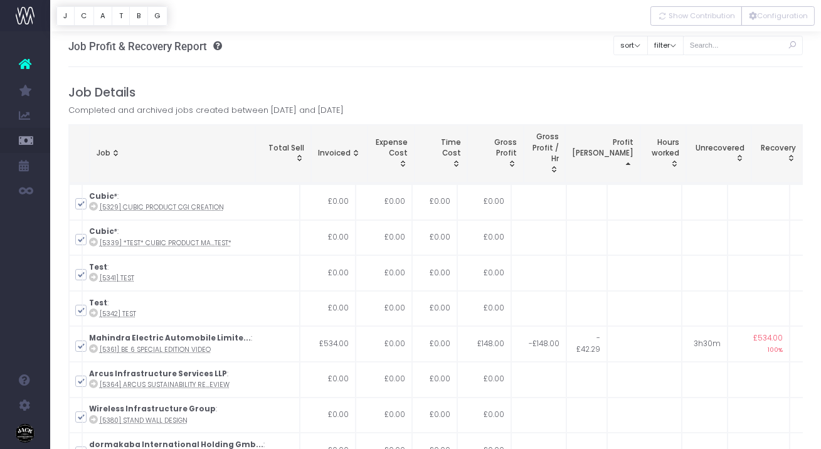
click at [623, 164] on span "Profit Margin: activate to sort column descending" at bounding box center [628, 164] width 10 height 10
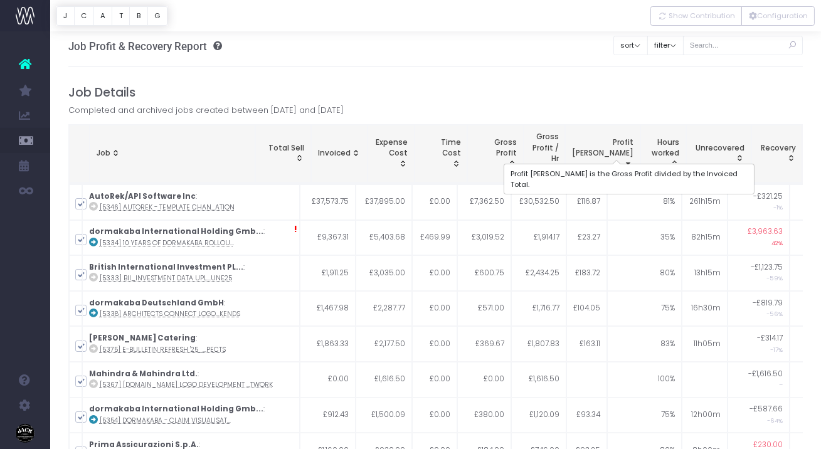
click at [615, 152] on span "Profit [PERSON_NAME]" at bounding box center [602, 148] width 61 height 22
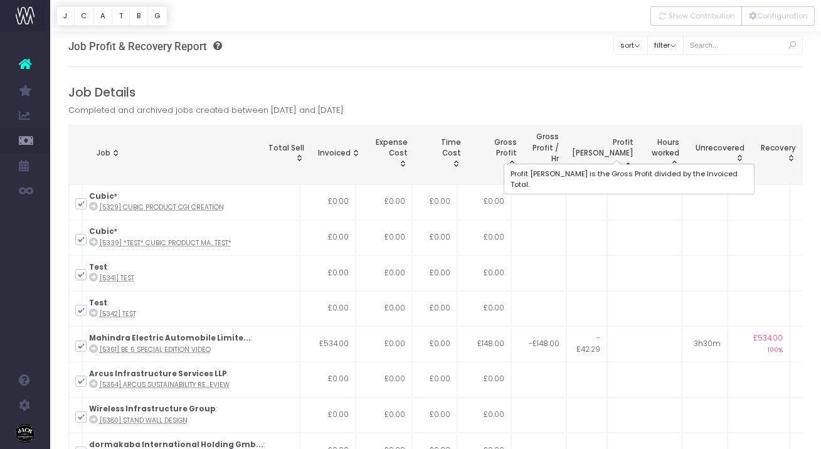
click at [615, 152] on span "Profit [PERSON_NAME]" at bounding box center [602, 148] width 61 height 22
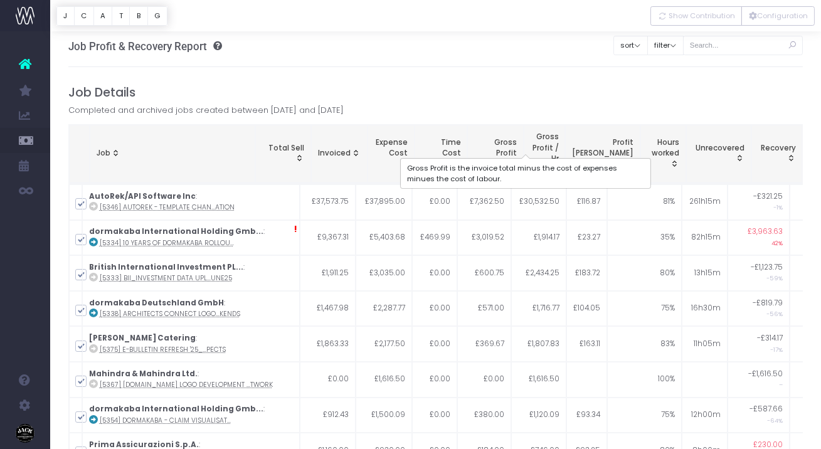
click at [517, 149] on span "Gross Profit" at bounding box center [495, 148] width 43 height 22
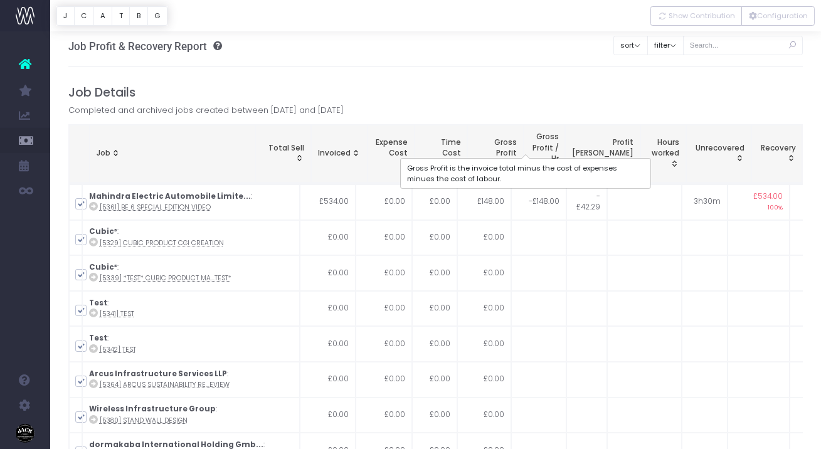
click at [517, 149] on span "Gross Profit" at bounding box center [495, 148] width 43 height 22
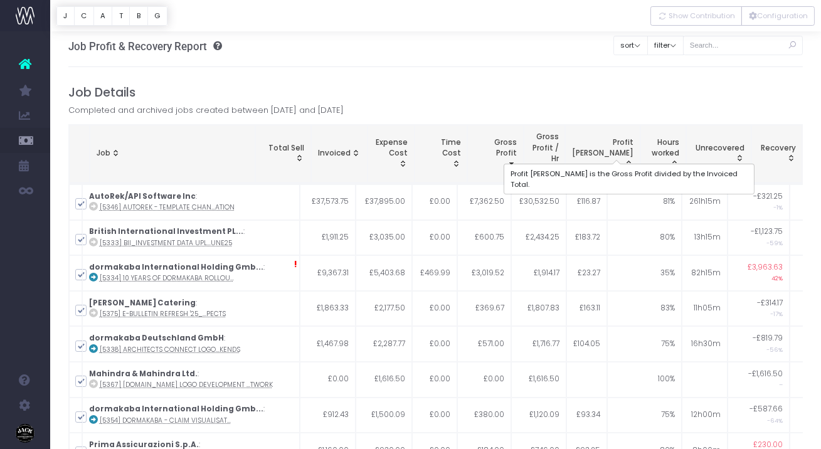
click at [618, 151] on span "Profit [PERSON_NAME]" at bounding box center [602, 148] width 61 height 22
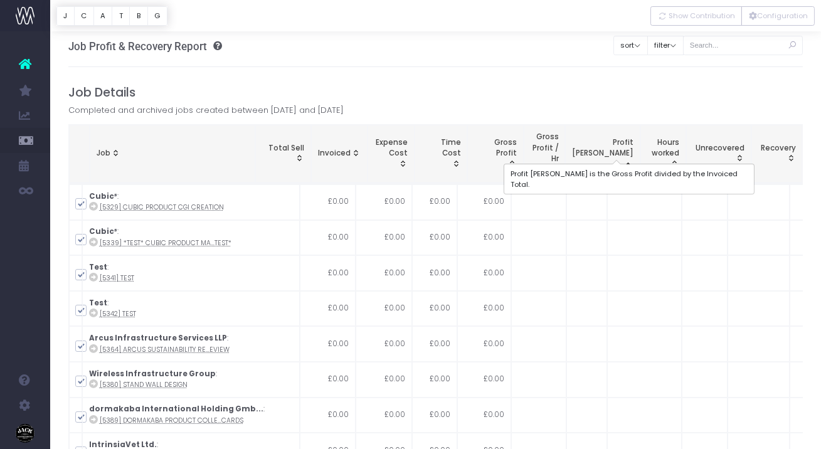
click at [618, 151] on span "Profit [PERSON_NAME]" at bounding box center [602, 148] width 61 height 22
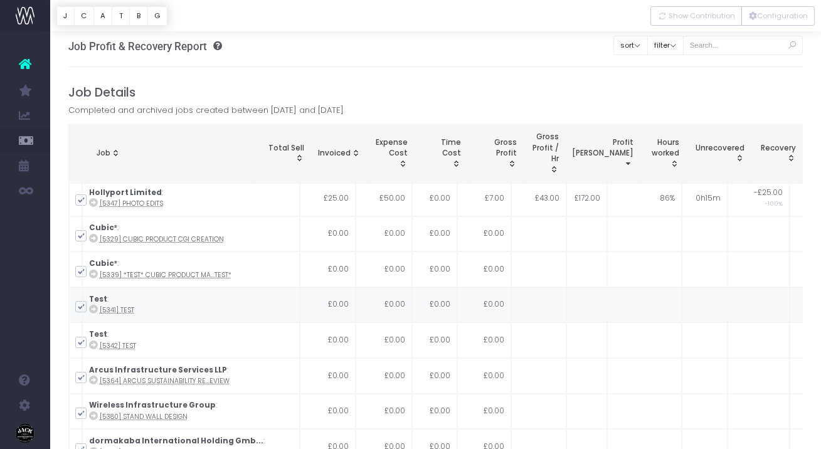
scroll to position [597, 0]
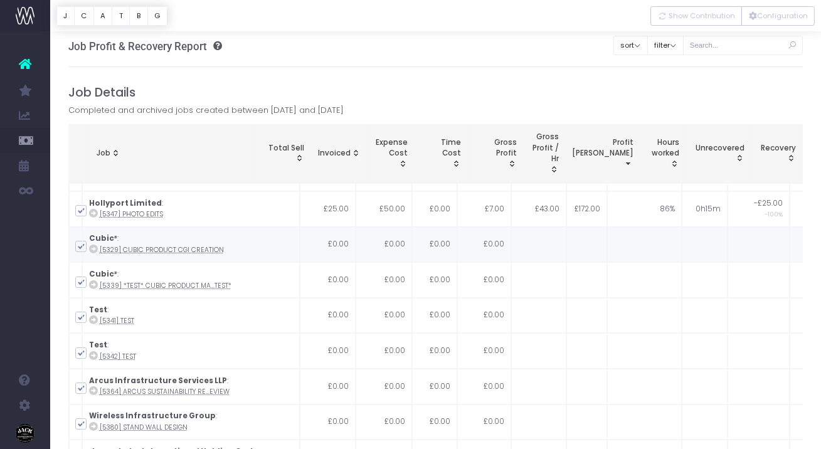
click at [80, 241] on span at bounding box center [80, 246] width 11 height 11
click at [94, 240] on input "checkbox" at bounding box center [98, 244] width 8 height 8
checkbox input "false"
click at [77, 279] on span at bounding box center [80, 282] width 11 height 11
click at [94, 279] on input "checkbox" at bounding box center [98, 280] width 8 height 8
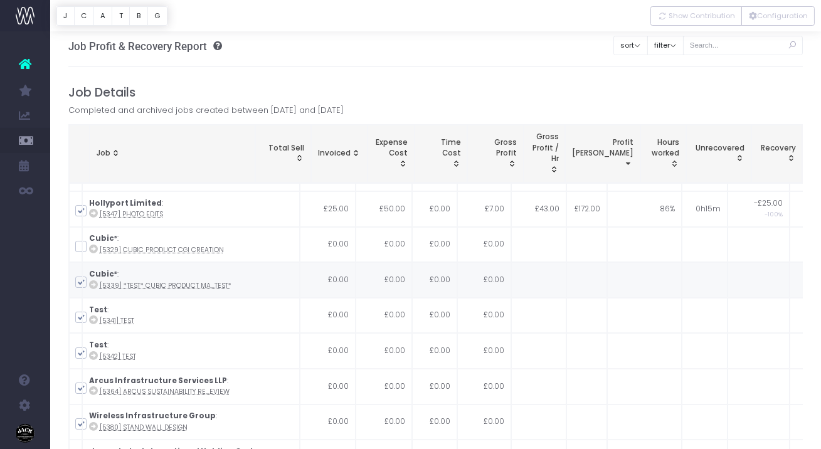
checkbox input "false"
click at [83, 314] on span at bounding box center [80, 317] width 11 height 11
click at [94, 314] on input "checkbox" at bounding box center [98, 315] width 8 height 8
checkbox input "false"
click at [82, 349] on span at bounding box center [80, 353] width 11 height 11
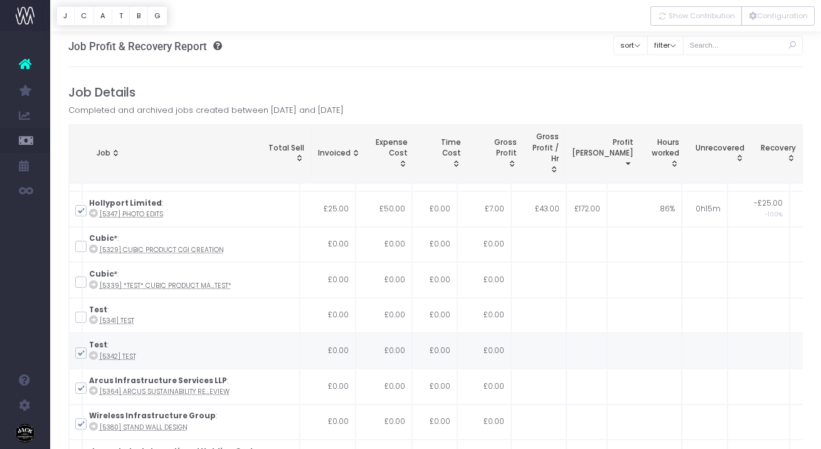
click at [94, 349] on input "checkbox" at bounding box center [98, 351] width 8 height 8
checkbox input "false"
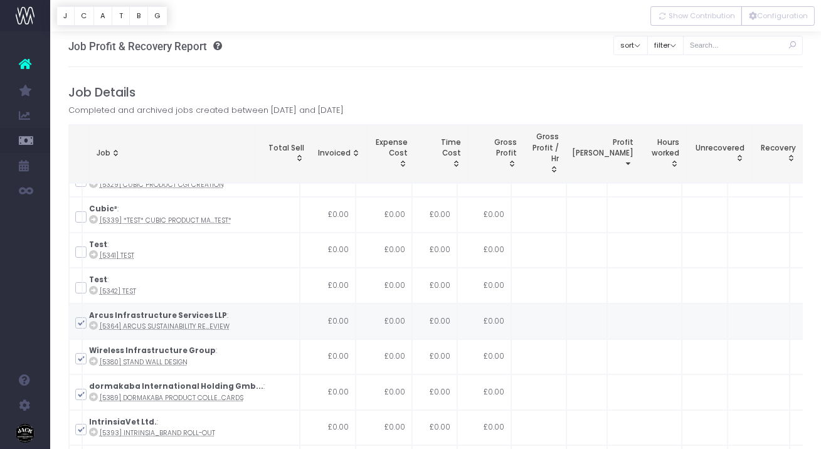
scroll to position [682, 0]
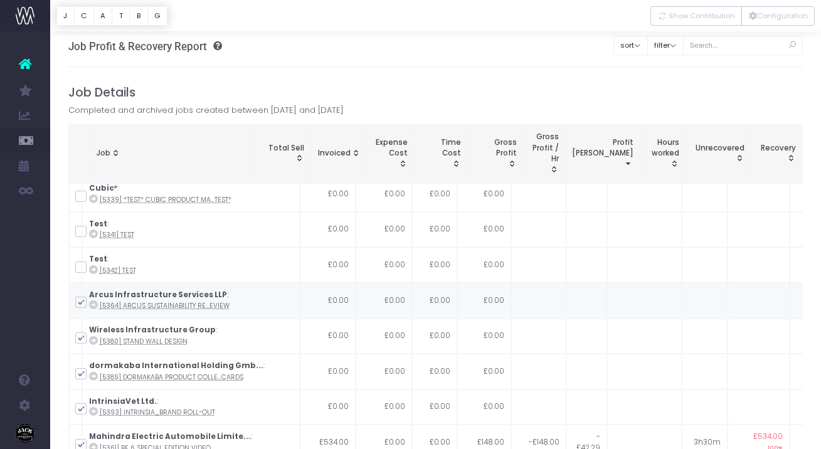
click at [83, 300] on span at bounding box center [80, 302] width 11 height 11
click at [94, 300] on input "checkbox" at bounding box center [98, 300] width 8 height 8
checkbox input "false"
click at [80, 341] on td at bounding box center [76, 337] width 14 height 36
click at [80, 363] on td at bounding box center [76, 372] width 14 height 36
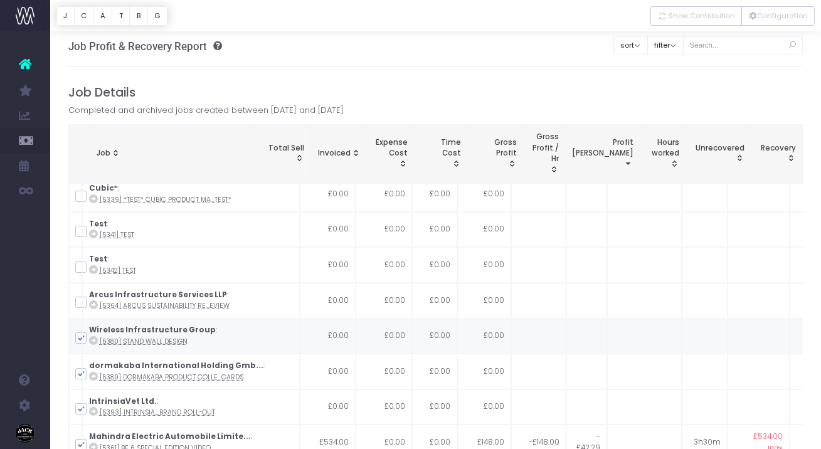
click at [80, 340] on td at bounding box center [76, 337] width 14 height 36
click at [80, 371] on span at bounding box center [80, 373] width 11 height 11
click at [94, 371] on input "checkbox" at bounding box center [98, 372] width 8 height 8
checkbox input "false"
click at [80, 338] on span at bounding box center [80, 337] width 11 height 11
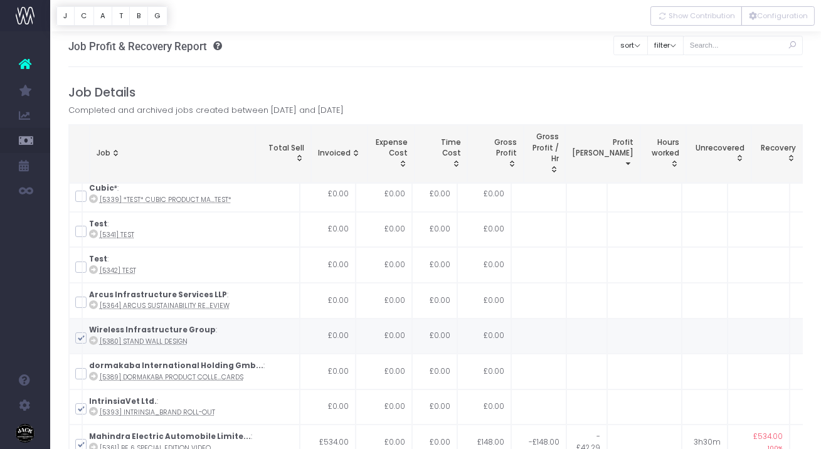
click at [94, 338] on input "checkbox" at bounding box center [98, 336] width 8 height 8
checkbox input "false"
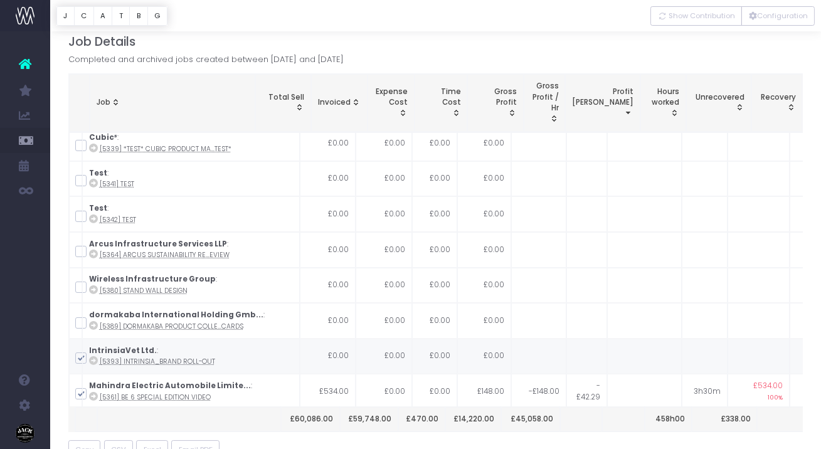
scroll to position [59, 0]
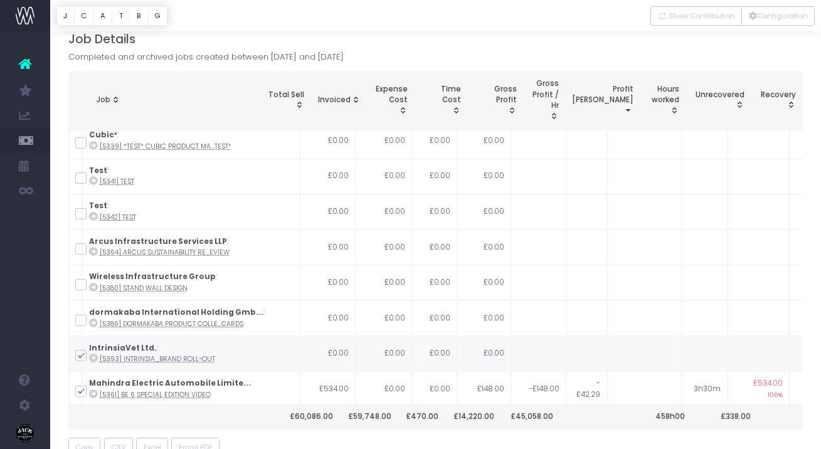
click at [80, 351] on span at bounding box center [80, 355] width 11 height 11
click at [94, 351] on input "checkbox" at bounding box center [98, 353] width 8 height 8
checkbox input "false"
click at [81, 390] on span at bounding box center [80, 391] width 11 height 11
click at [94, 390] on input "checkbox" at bounding box center [98, 389] width 8 height 8
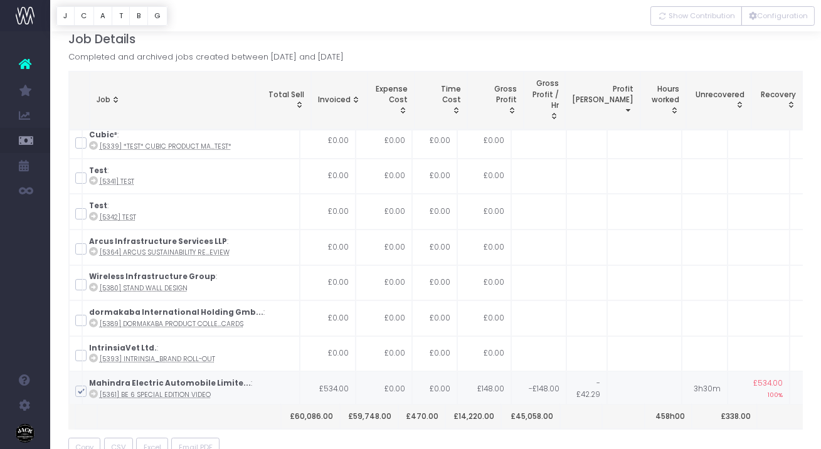
checkbox input "false"
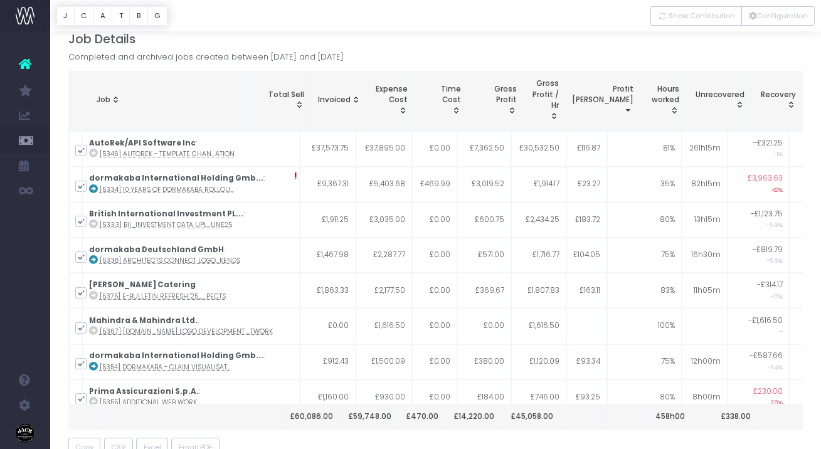
scroll to position [0, 0]
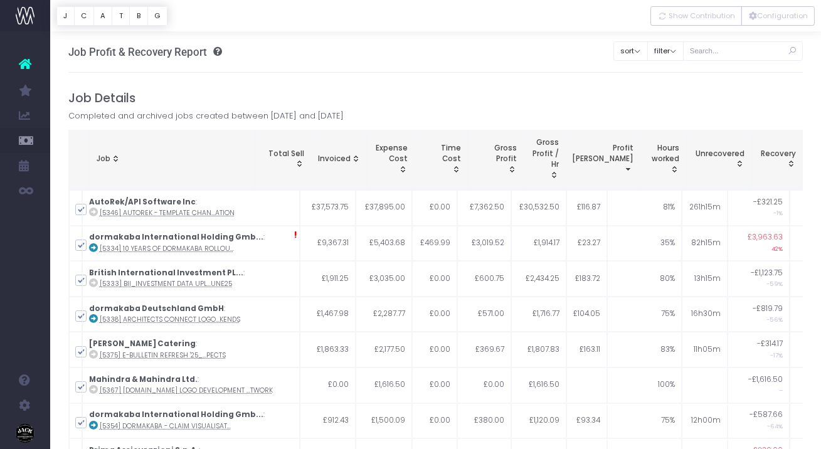
click at [748, 30] on div at bounding box center [435, 15] width 771 height 31
click at [759, 23] on button "Configuration" at bounding box center [777, 15] width 73 height 19
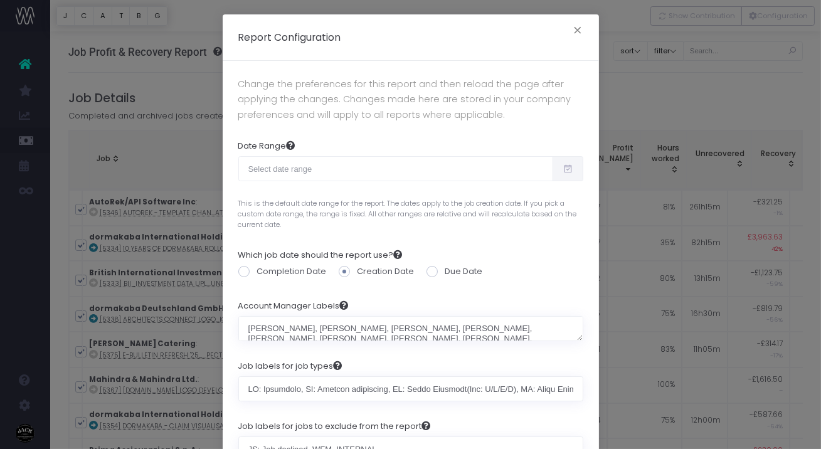
click at [432, 271] on span at bounding box center [432, 271] width 11 height 11
click at [445, 271] on input "Due Date" at bounding box center [449, 269] width 8 height 8
radio input "true"
click at [295, 270] on label "Completion Date" at bounding box center [282, 271] width 88 height 13
click at [265, 270] on input "Completion Date" at bounding box center [261, 269] width 8 height 8
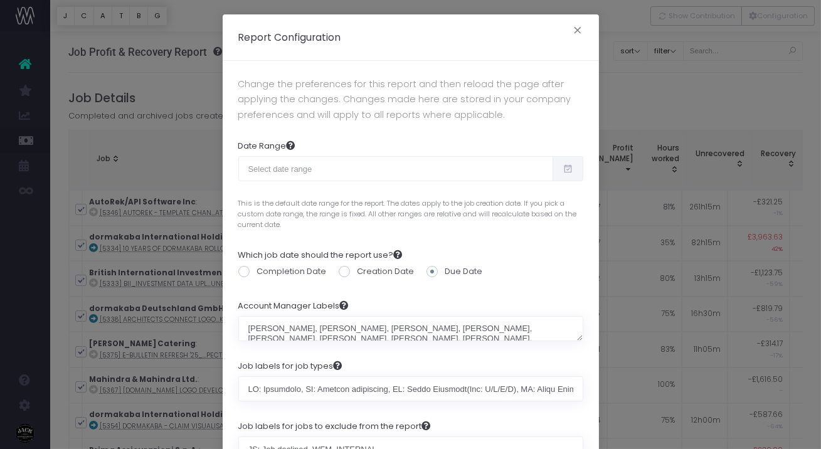
radio input "true"
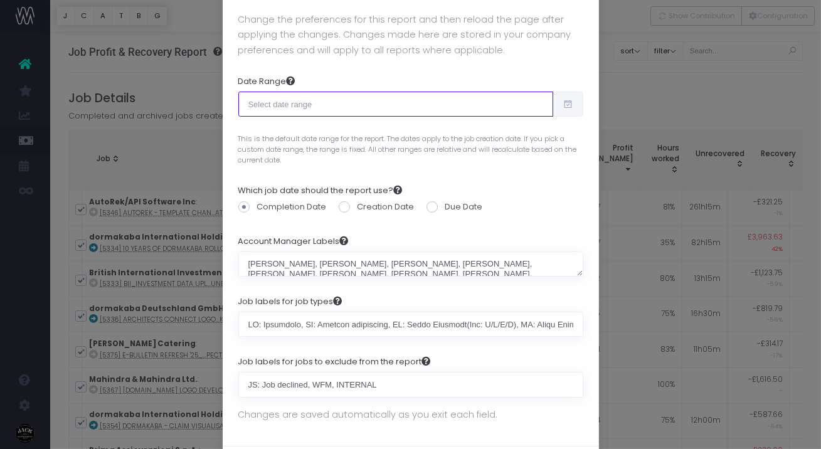
click at [376, 107] on input "text" at bounding box center [395, 104] width 315 height 25
type input "08-20-2025"
type input "09-18-2025"
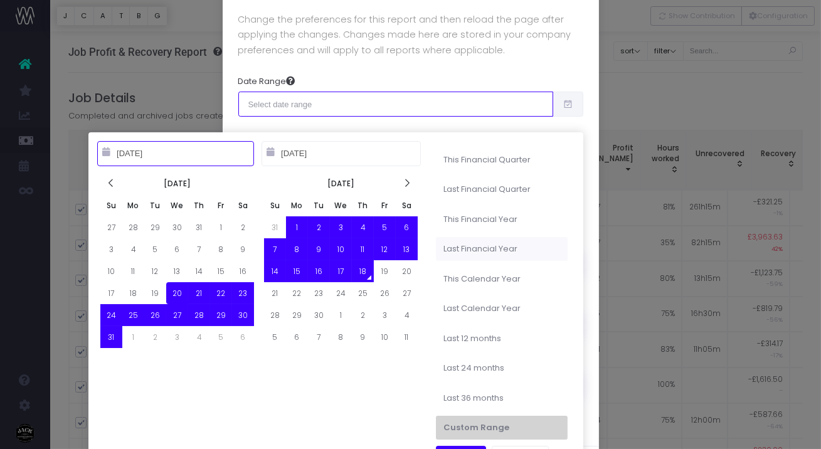
type input "06-01-2025"
type input "08-31-2025"
type input "03-01-2025"
type input "02-28-2026"
type input "03-01-2024"
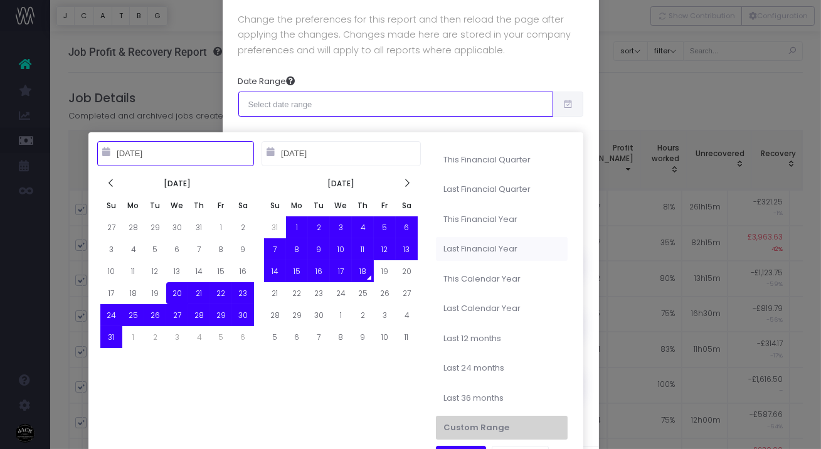
type input "02-28-2025"
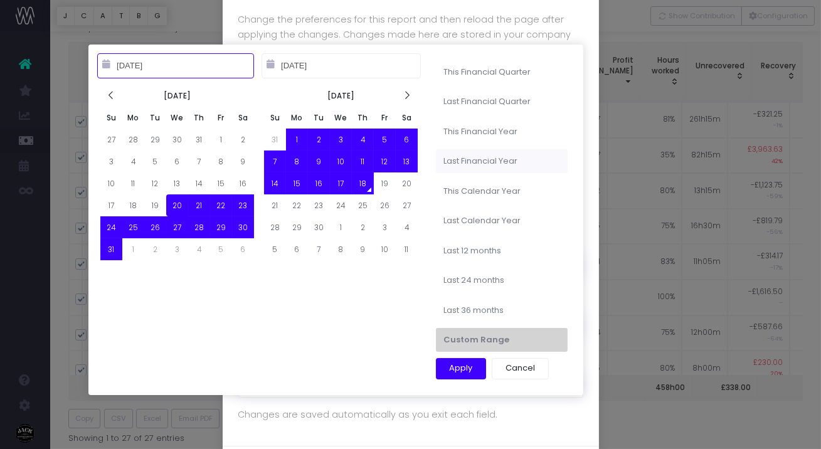
scroll to position [91, 0]
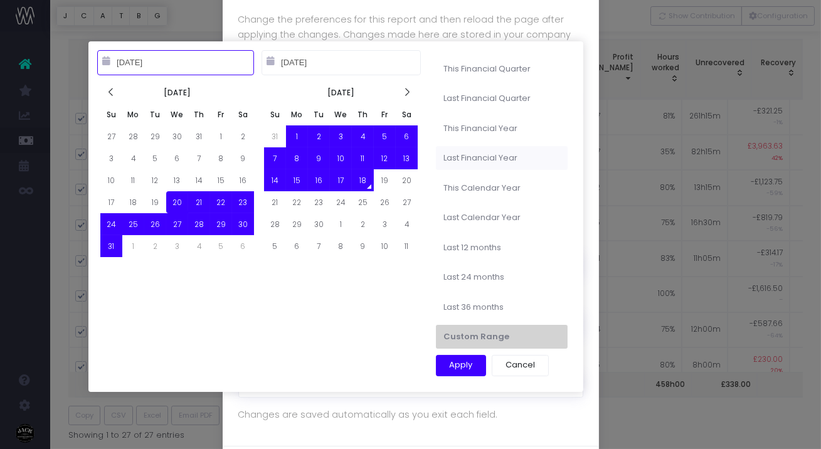
type input "08-20-2025"
type input "09-18-2025"
type input "09-18-2023"
type input "09-17-2025"
type input "09-18-2022"
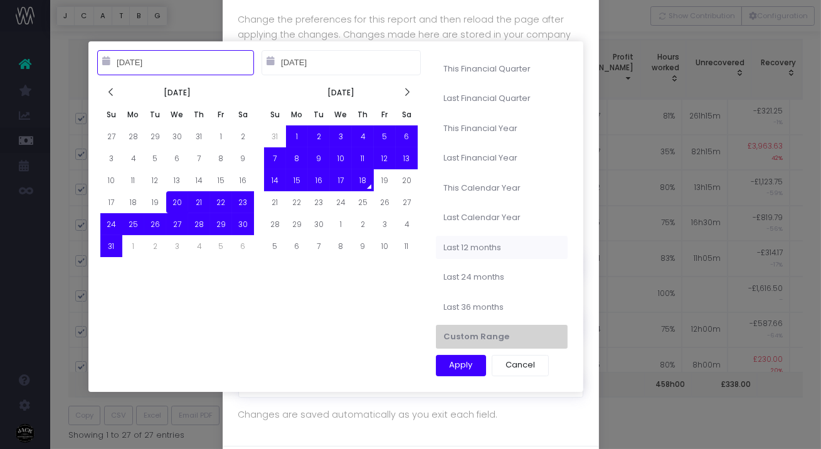
type input "09-17-2025"
type input "09-18-2024"
type input "09-17-2025"
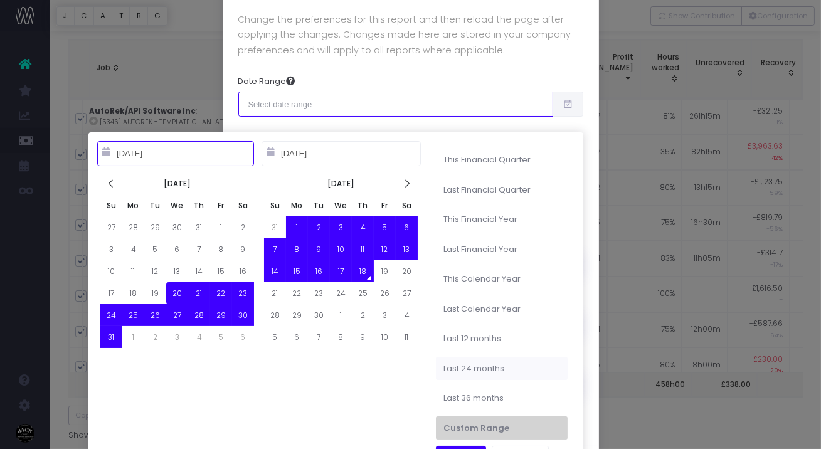
type input "08-20-2025"
type input "09-18-2025"
type input "09-18-2023"
type input "09-17-2025"
type input "09-18-2024"
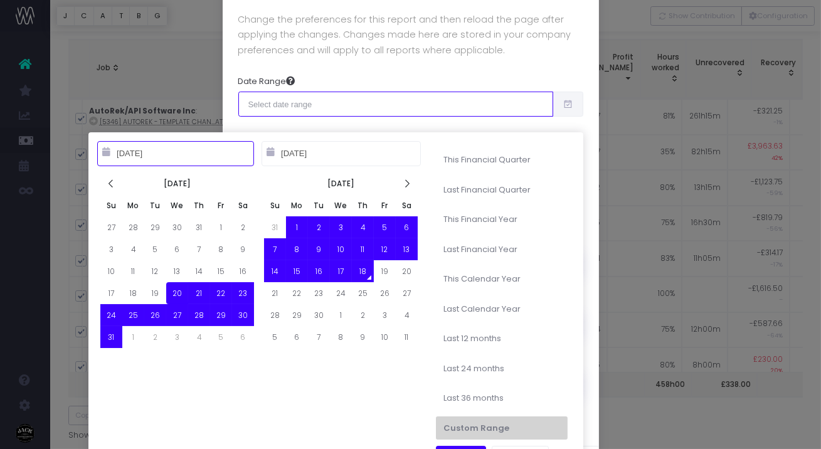
type input "09-17-2025"
type input "01-01-2025"
type input "12-31-2025"
type input "06-01-2025"
type input "08-31-2025"
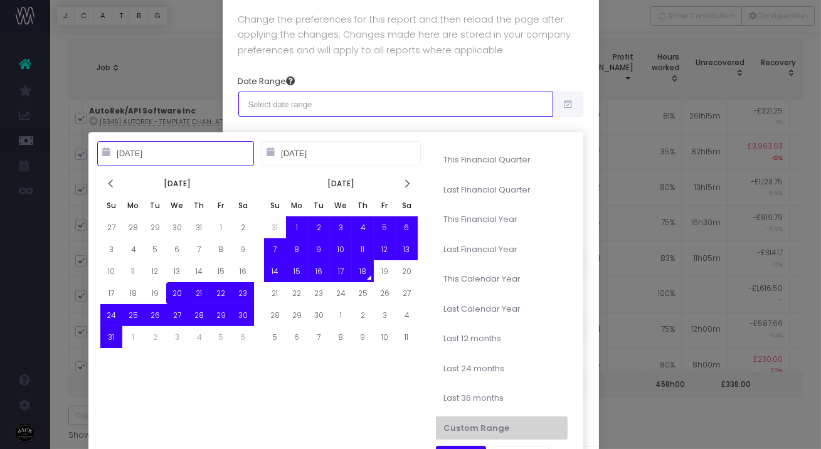
type input "09-01-2025"
type input "11-30-2025"
type input "08-20-2025"
type input "09-18-2025"
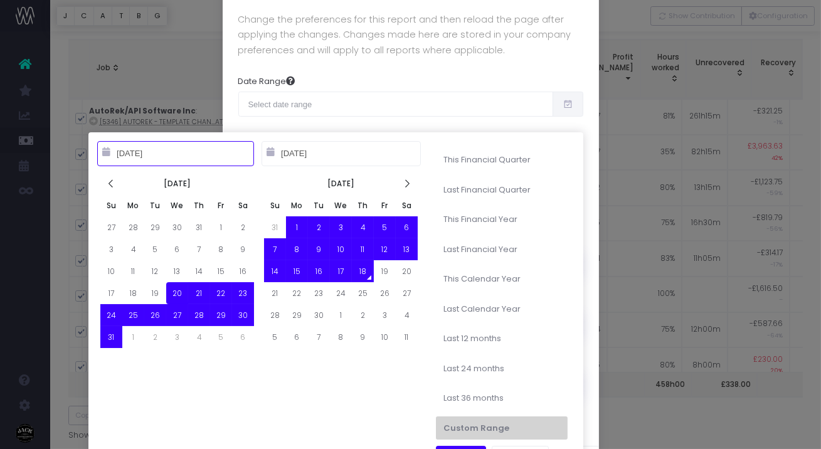
click at [629, 74] on div "Report Configuration × Change the preferences for this report and then reload t…" at bounding box center [410, 224] width 821 height 449
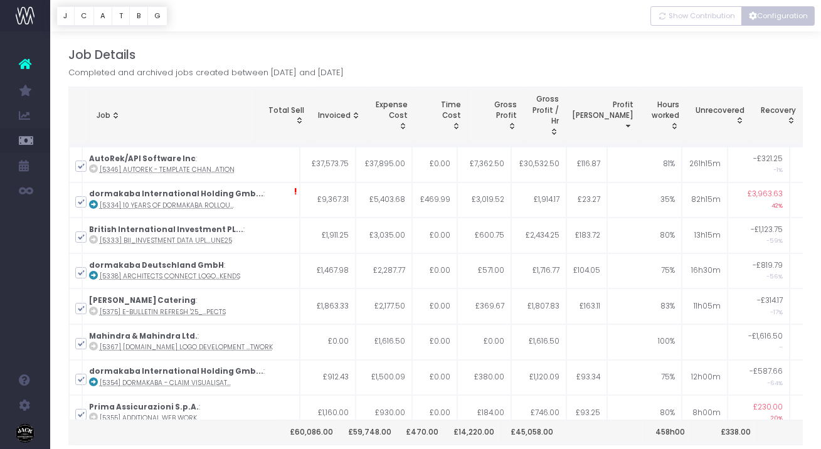
scroll to position [53, 0]
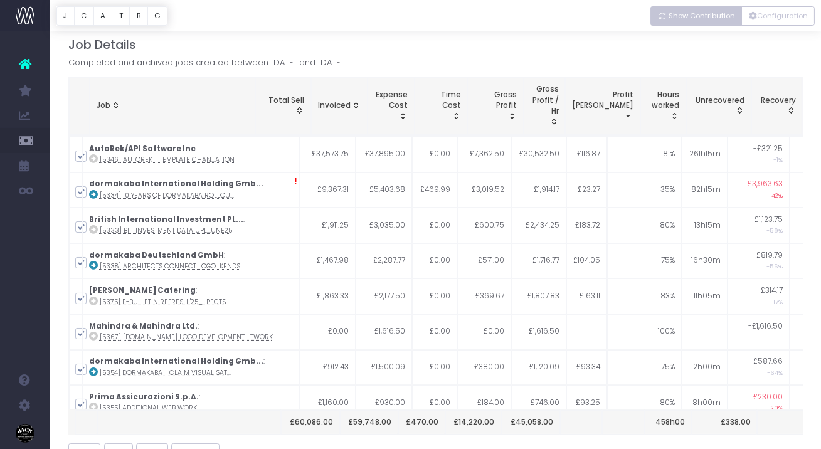
click at [738, 11] on button "Show Contribution" at bounding box center [696, 15] width 92 height 19
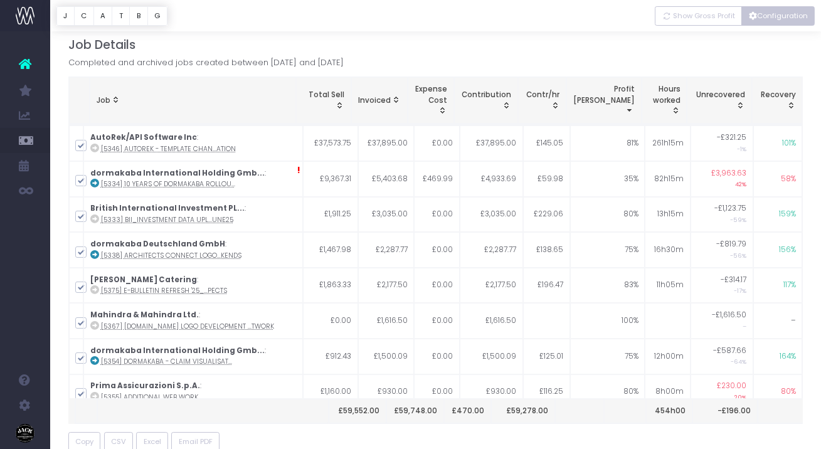
click at [748, 18] on button "Configuration" at bounding box center [777, 15] width 73 height 19
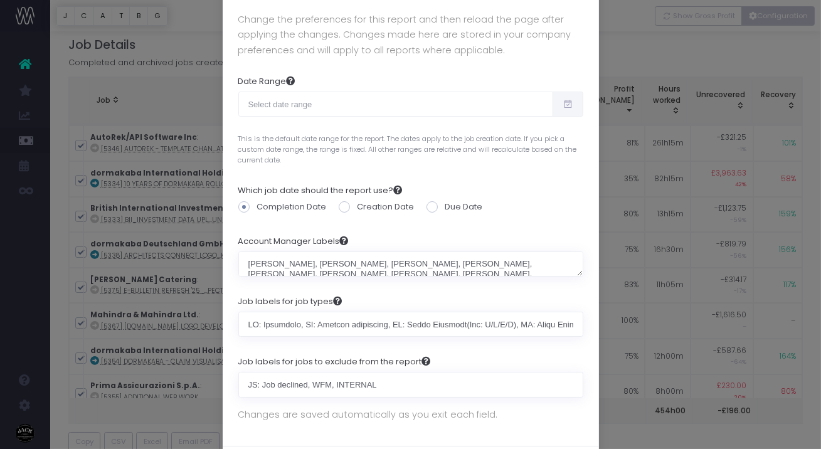
scroll to position [0, 0]
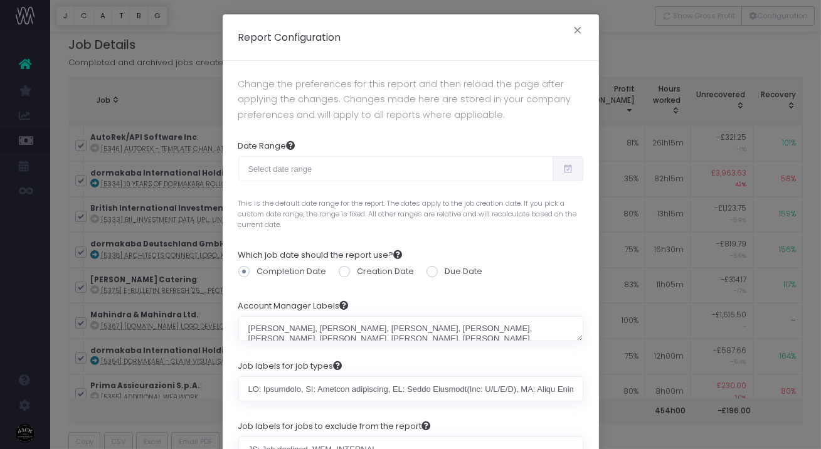
click at [336, 185] on div at bounding box center [410, 175] width 345 height 38
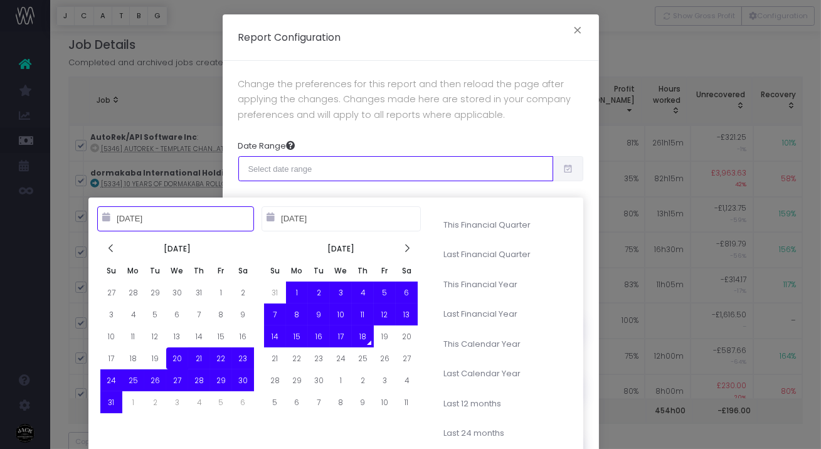
click at [354, 176] on input "text" at bounding box center [395, 168] width 315 height 25
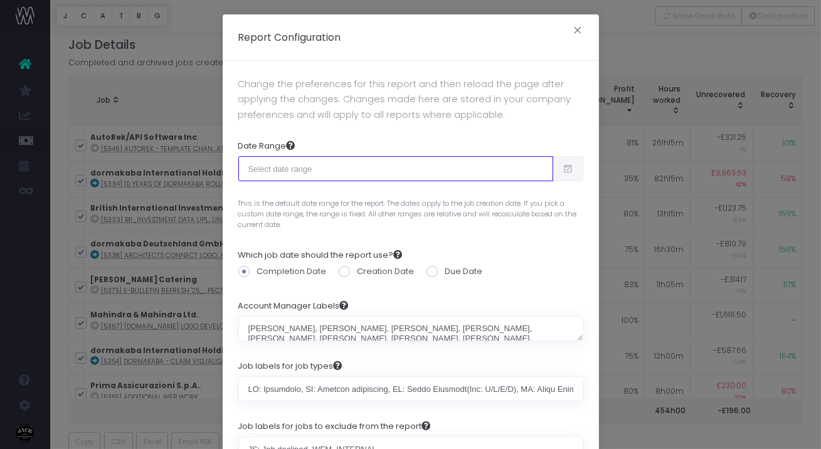
click at [354, 176] on input "text" at bounding box center [395, 168] width 315 height 25
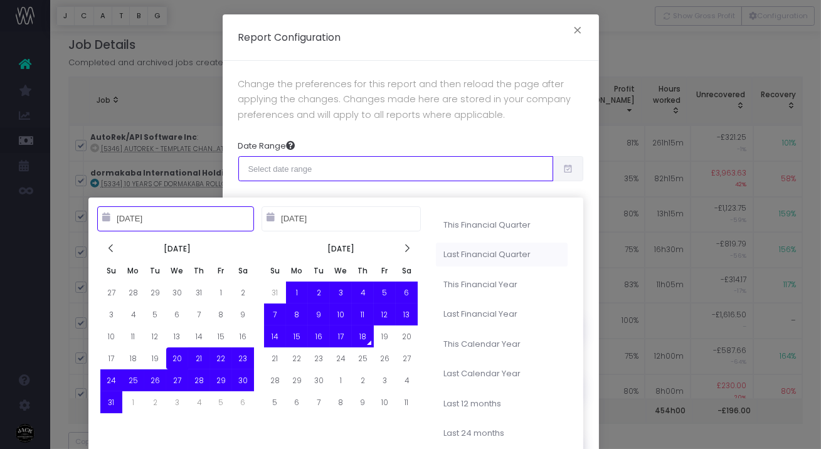
type input "09-01-2025"
type input "11-30-2025"
type input "06-01-2025"
type input "08-31-2025"
type input "08-20-2025"
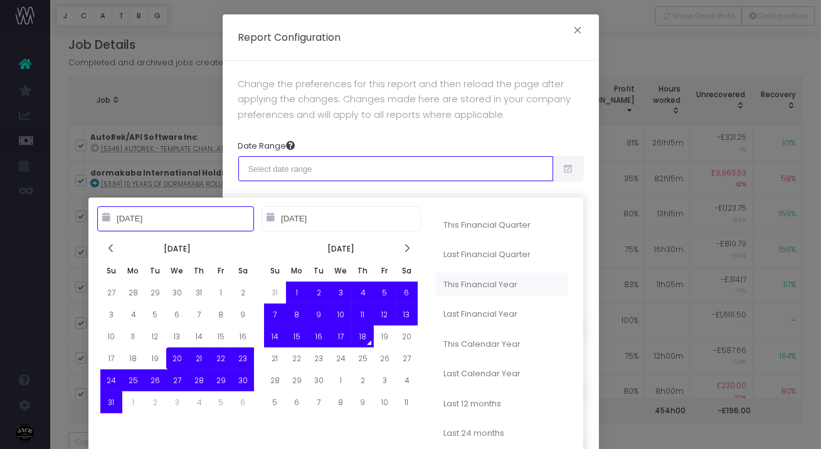
type input "09-18-2025"
type input "03-01-2025"
type input "02-28-2026"
type input "08-20-2025"
type input "09-18-2025"
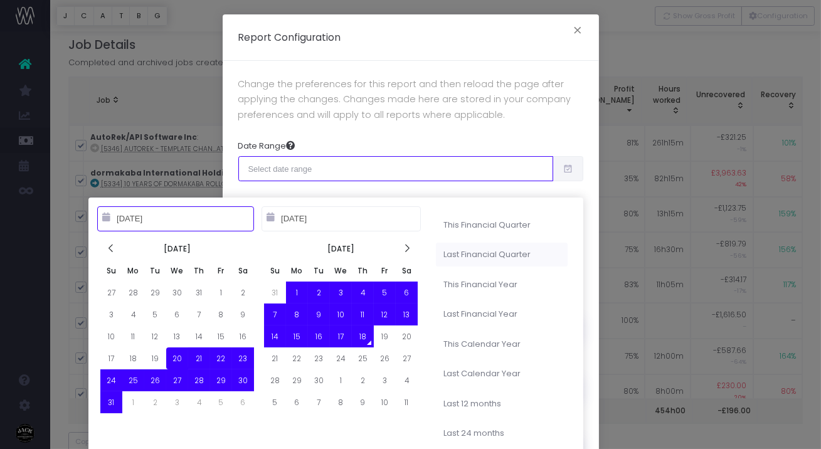
type input "06-01-2025"
type input "08-31-2025"
type input "08-20-2025"
type input "09-18-2025"
type input "03-01-2025"
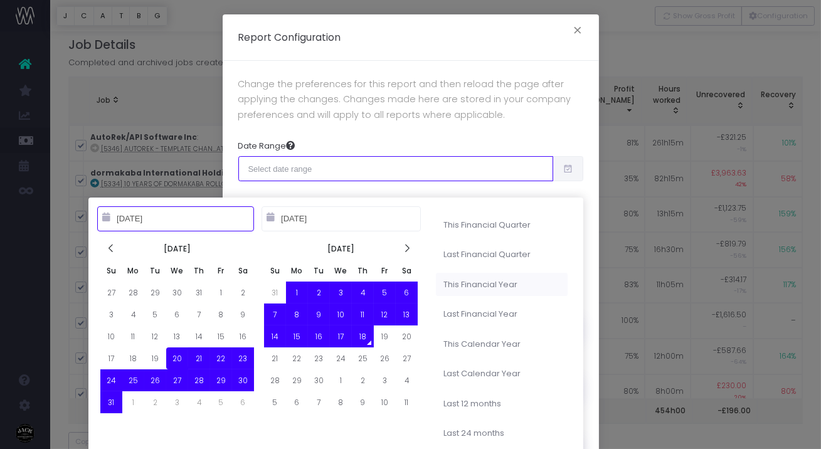
type input "02-28-2026"
type input "08-20-2025"
type input "09-18-2025"
type input "06-01-2025"
type input "08-31-2025"
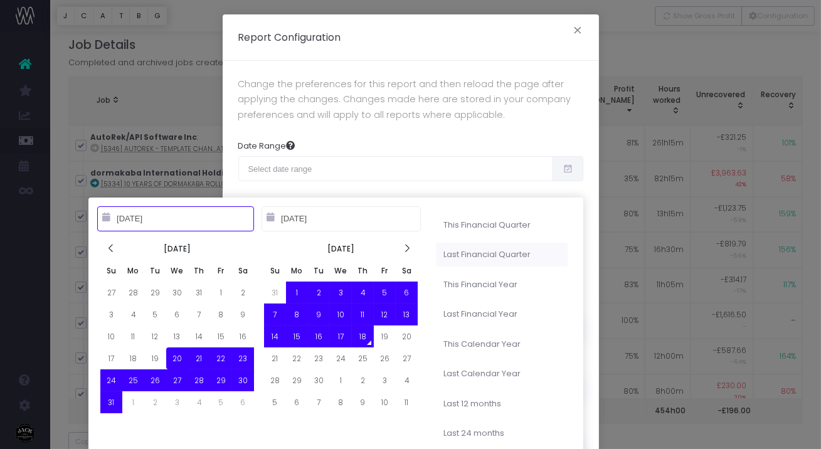
click at [507, 252] on li "Last Financial Quarter" at bounding box center [502, 255] width 132 height 24
type input "Jun 1st 2025 – Aug 31st 2025"
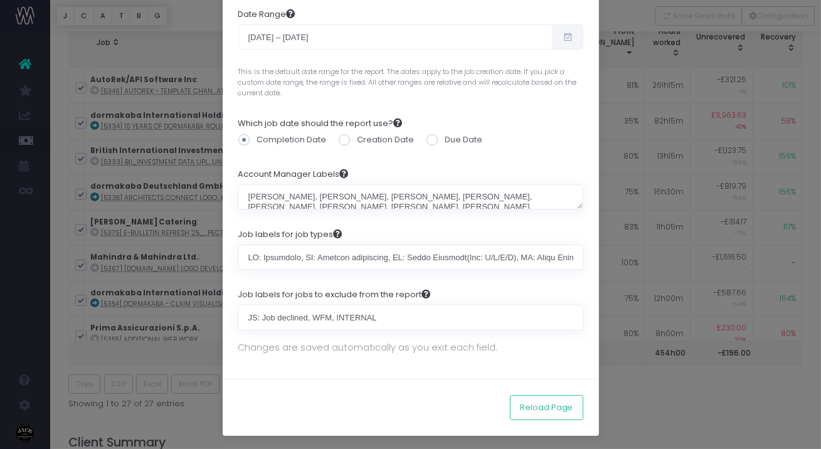
scroll to position [112, 0]
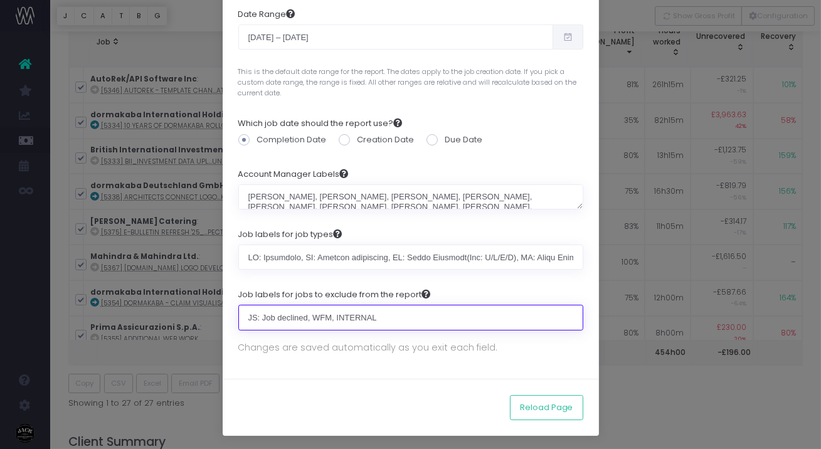
click at [414, 322] on input "JS: Job declined, WFM, INTERNAL" at bounding box center [410, 317] width 345 height 25
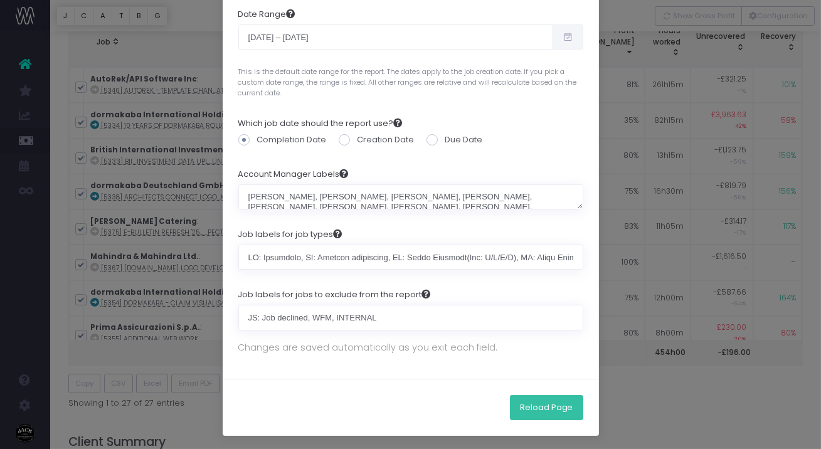
click at [526, 405] on button "Reload Page" at bounding box center [546, 407] width 73 height 25
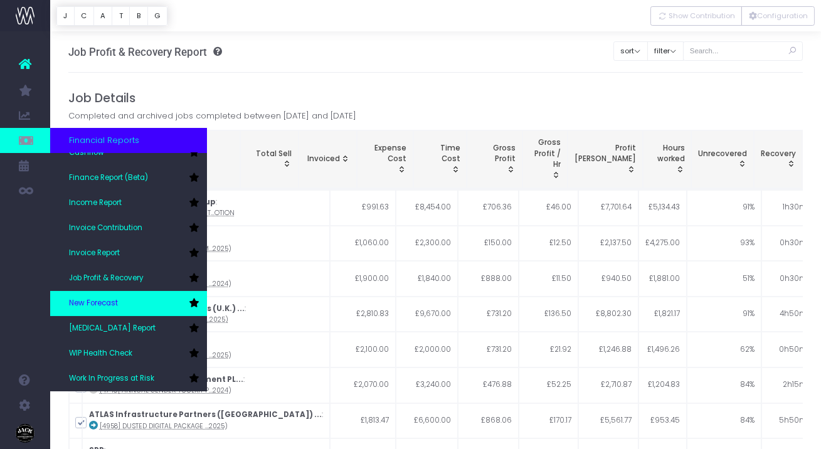
scroll to position [40, 0]
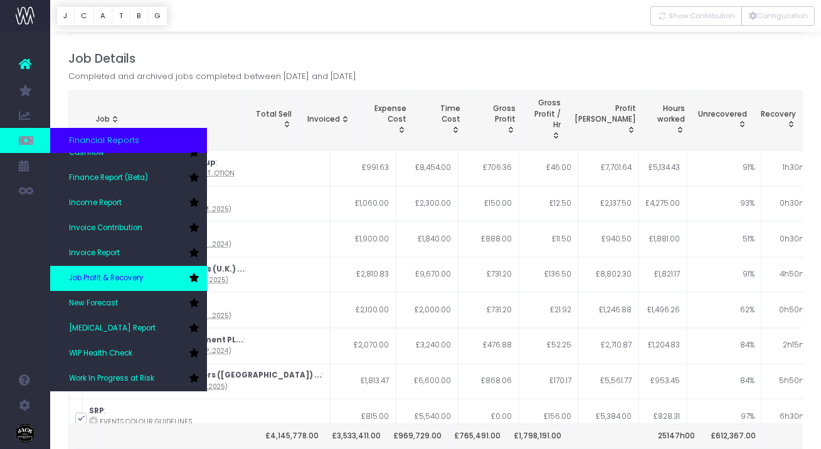
click at [145, 270] on link "Job Profit & Recovery" at bounding box center [128, 278] width 157 height 25
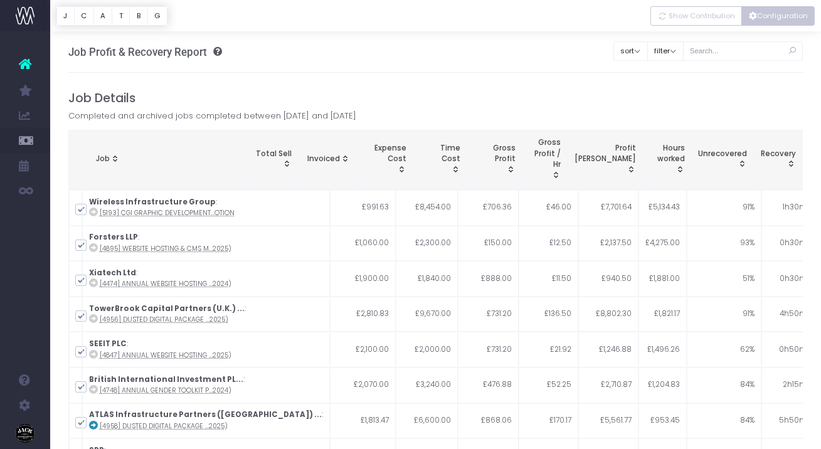
click at [768, 11] on button "Configuration" at bounding box center [777, 15] width 73 height 19
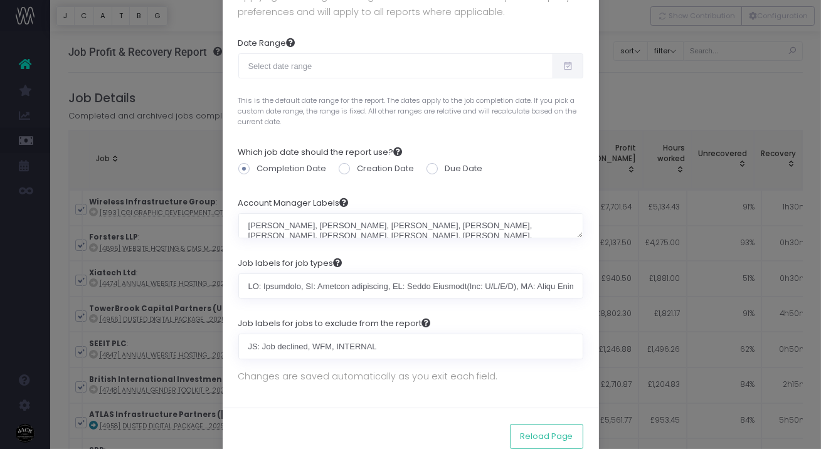
scroll to position [132, 0]
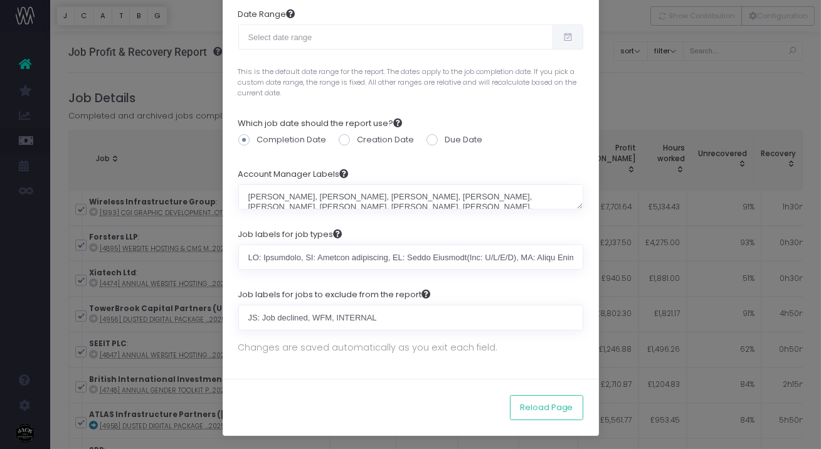
click at [626, 65] on div "Report Configuration × Change the preferences for this report and then reload t…" at bounding box center [410, 224] width 821 height 449
